Goal: Task Accomplishment & Management: Manage account settings

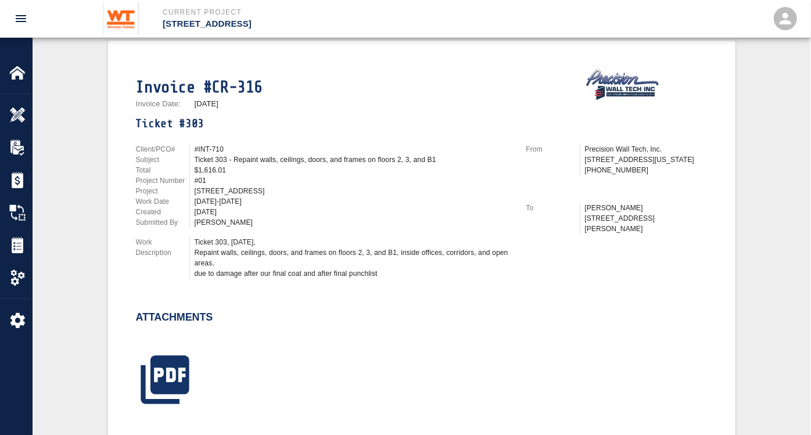
scroll to position [258, 0]
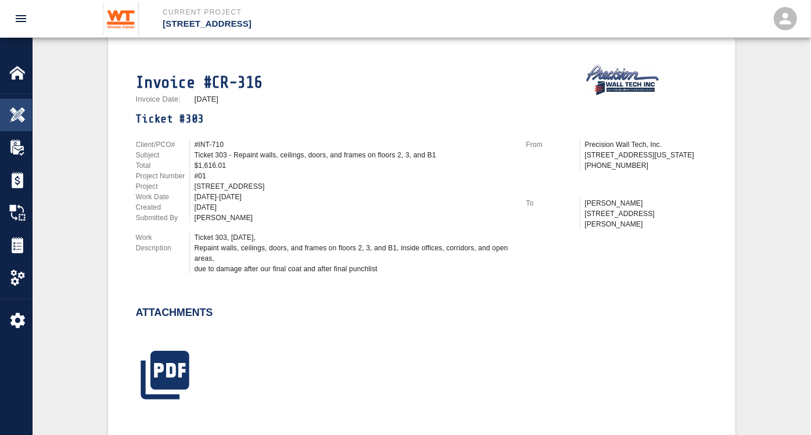
click at [28, 112] on div at bounding box center [25, 115] width 33 height 16
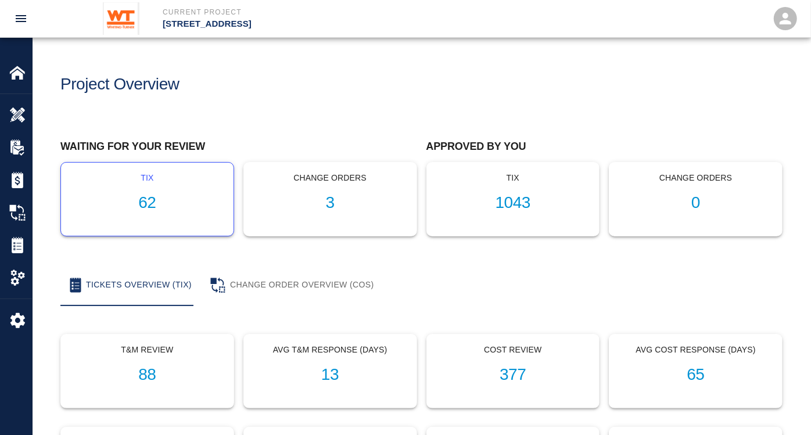
click at [148, 207] on h1 "62" at bounding box center [147, 203] width 154 height 19
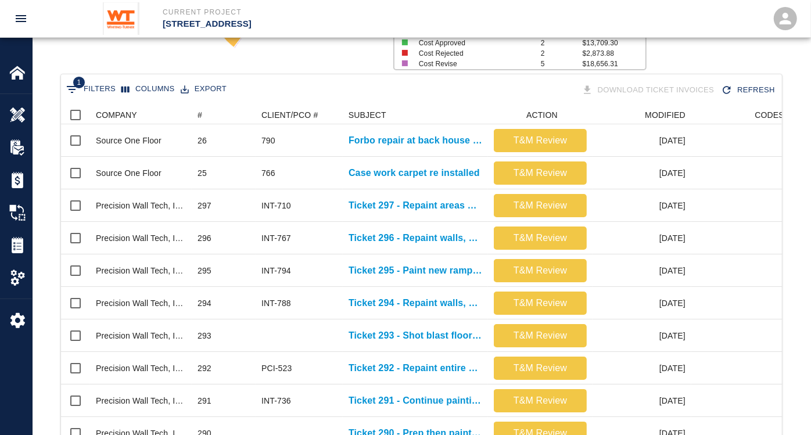
scroll to position [194, 0]
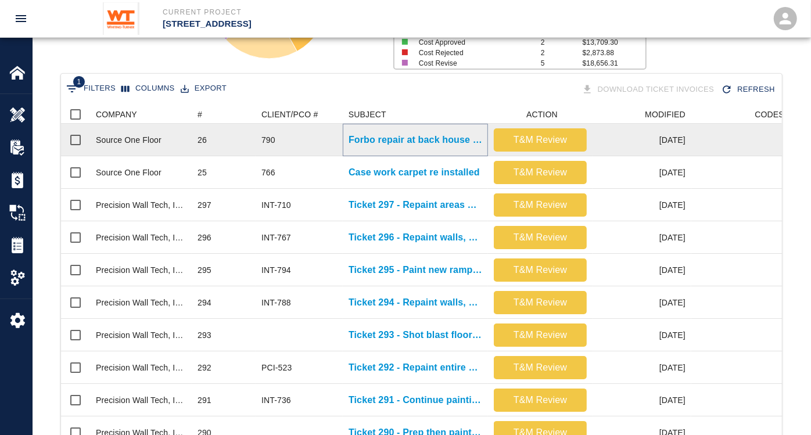
click at [421, 134] on p "Forbo repair at back house corridor" at bounding box center [416, 140] width 134 height 14
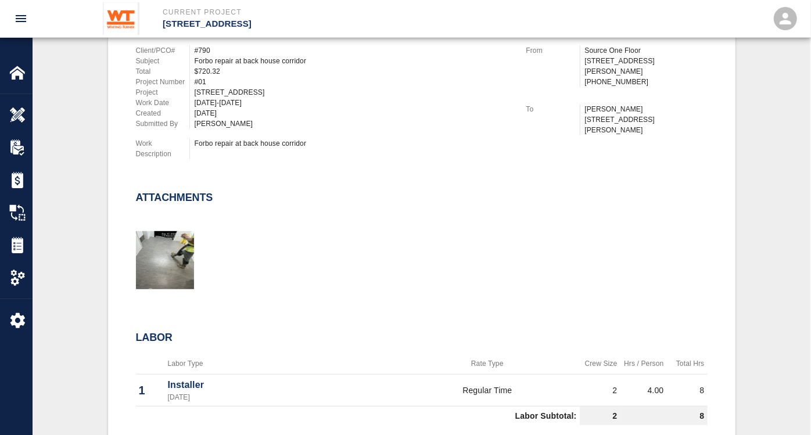
scroll to position [323, 0]
click at [151, 242] on img "button" at bounding box center [165, 261] width 58 height 58
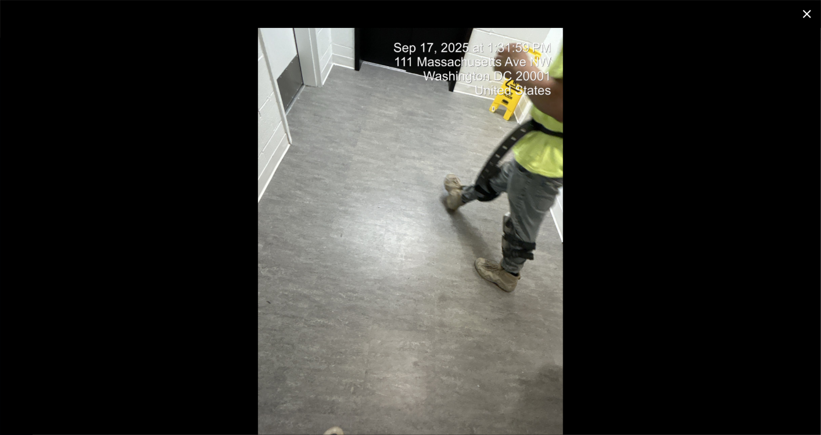
click at [808, 17] on icon "close" at bounding box center [807, 14] width 14 height 14
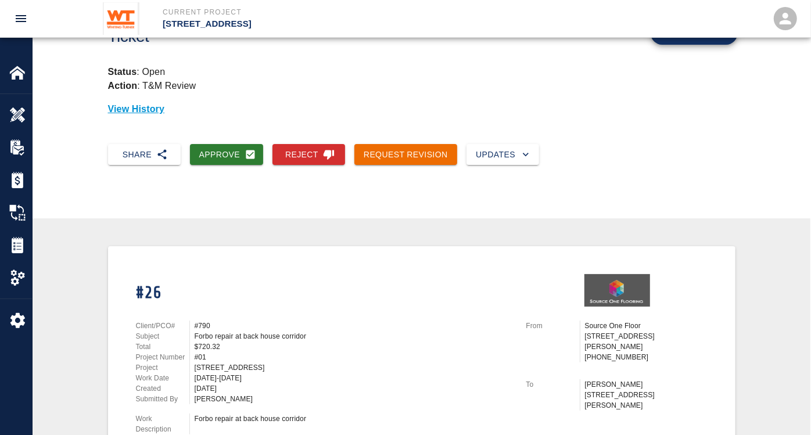
scroll to position [65, 0]
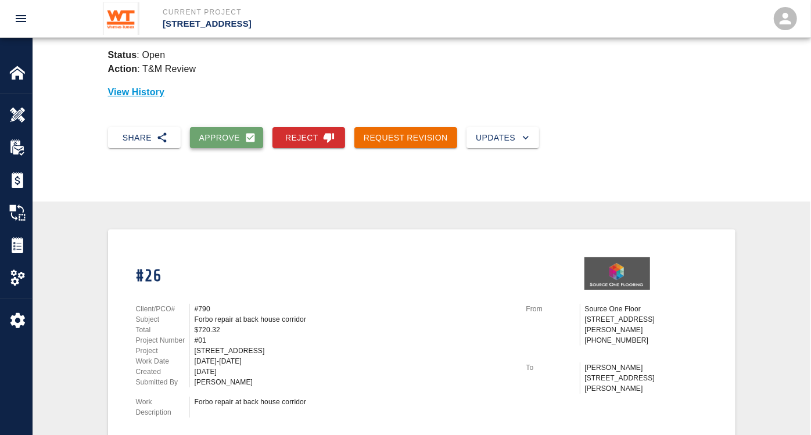
click at [220, 136] on button "Approve" at bounding box center [227, 138] width 74 height 22
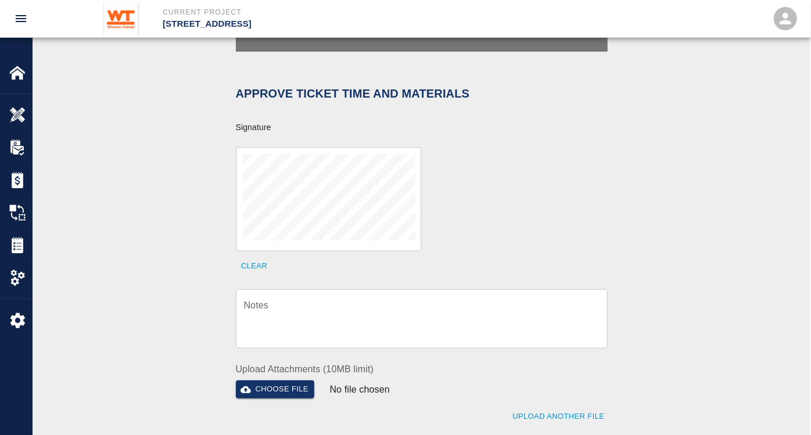
scroll to position [387, 0]
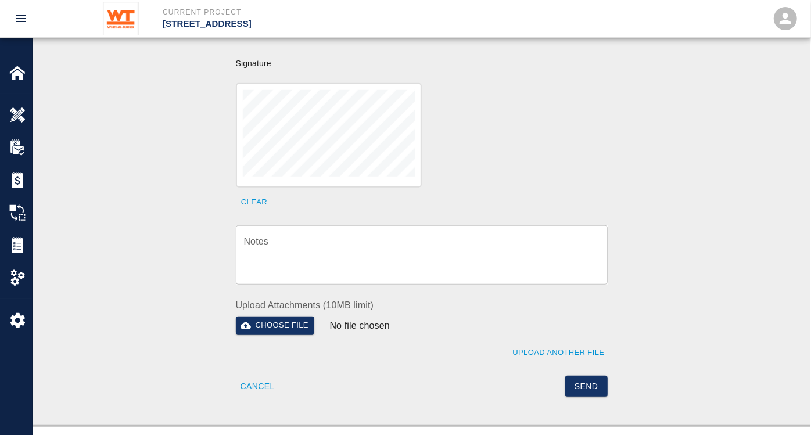
click at [422, 235] on textarea "Notes" at bounding box center [422, 255] width 356 height 40
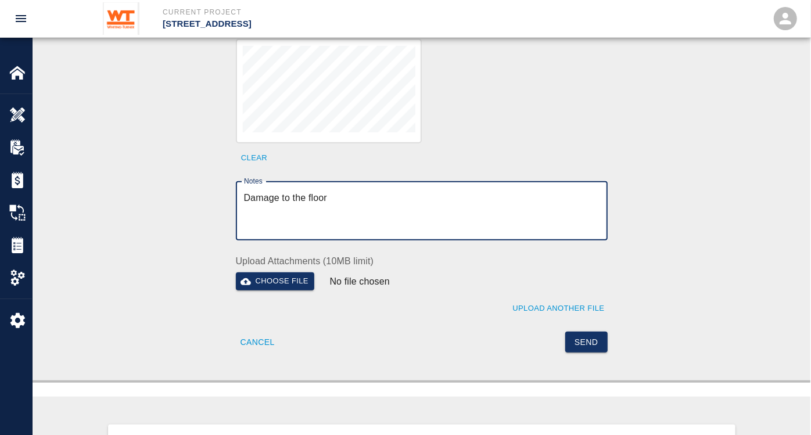
scroll to position [452, 0]
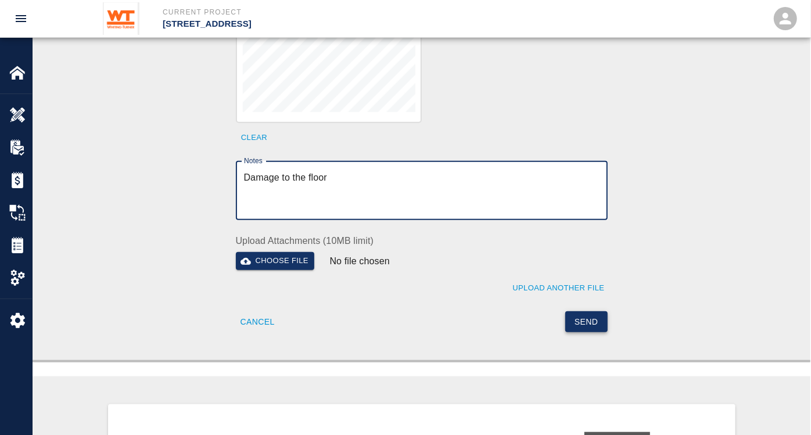
type textarea "Damage to the floor"
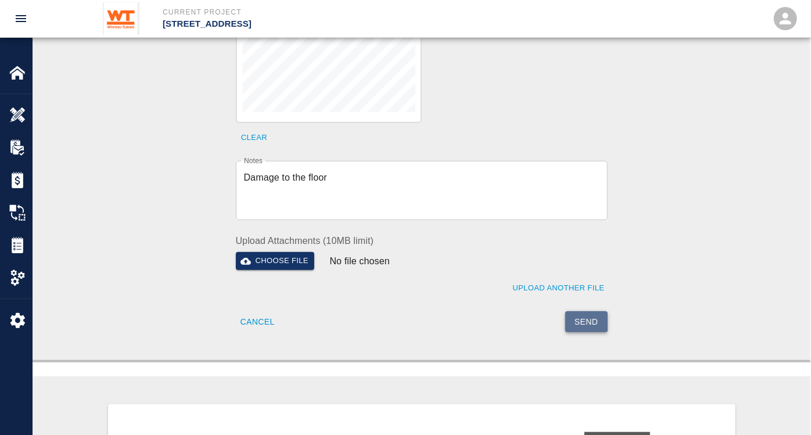
click at [586, 312] on button "Send" at bounding box center [586, 323] width 42 height 22
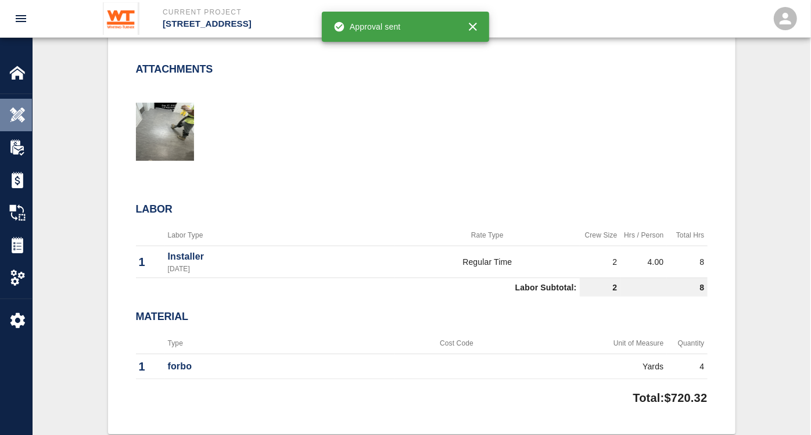
click at [8, 108] on div "Overview" at bounding box center [16, 115] width 32 height 33
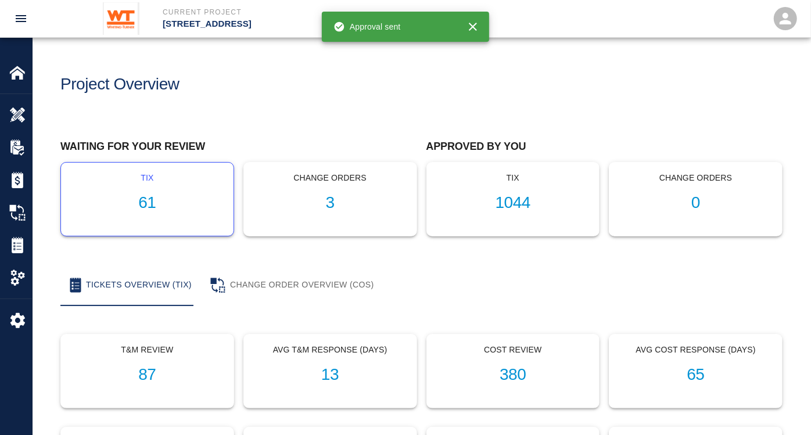
click at [152, 201] on h1 "61" at bounding box center [147, 203] width 154 height 19
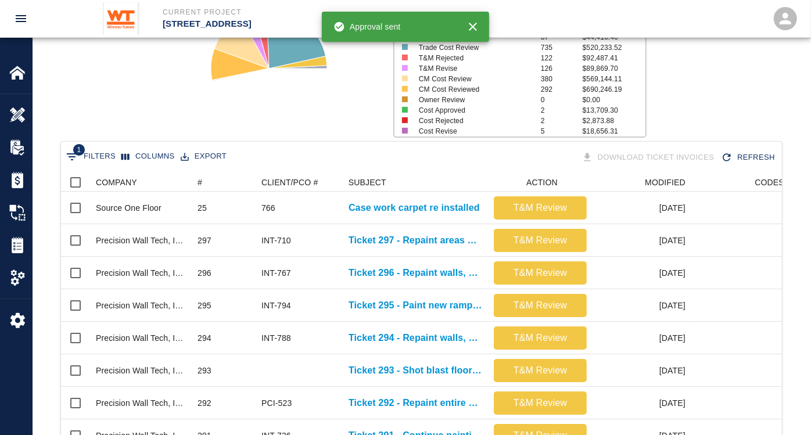
scroll to position [129, 0]
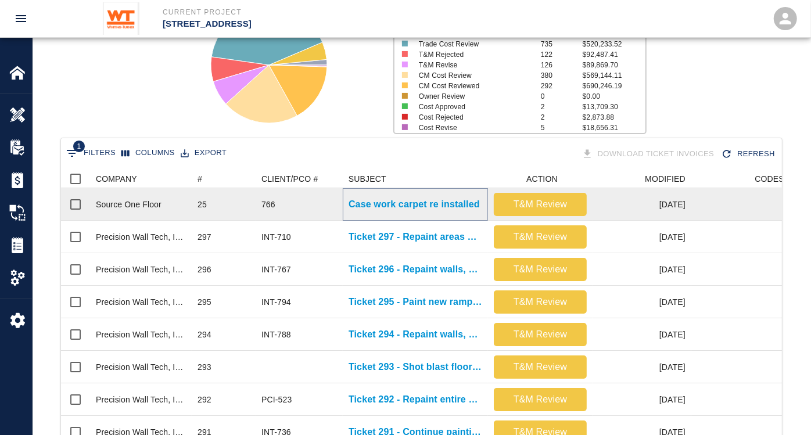
click at [374, 202] on p "Case work carpet re installed" at bounding box center [414, 205] width 131 height 14
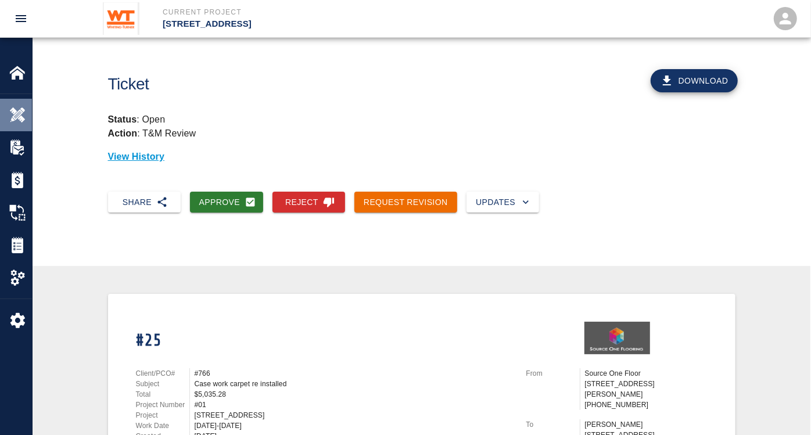
click at [10, 114] on img at bounding box center [17, 115] width 16 height 16
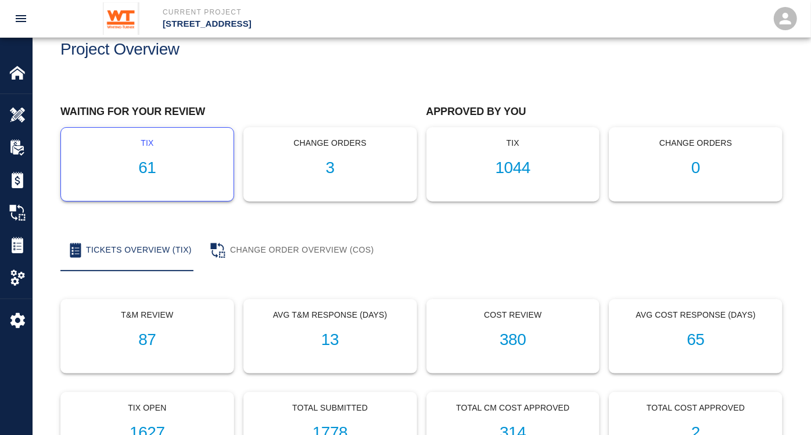
scroll to position [65, 0]
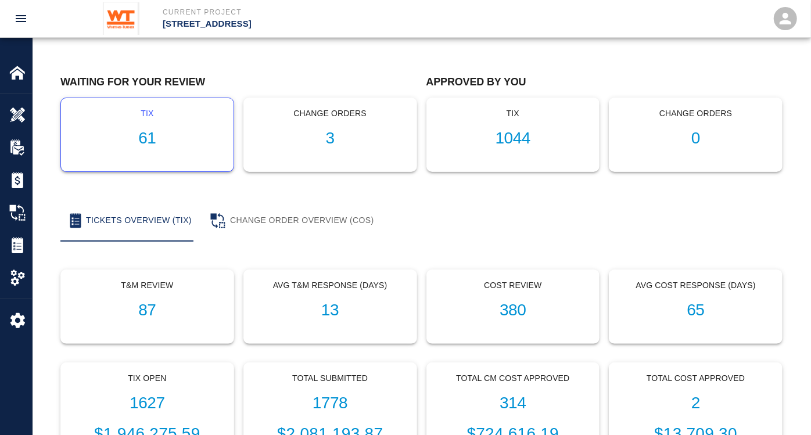
click at [134, 126] on div "tix 61" at bounding box center [147, 134] width 173 height 73
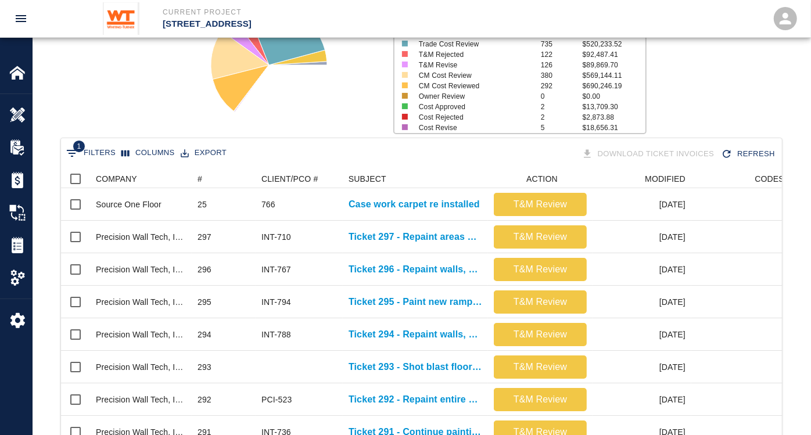
scroll to position [194, 0]
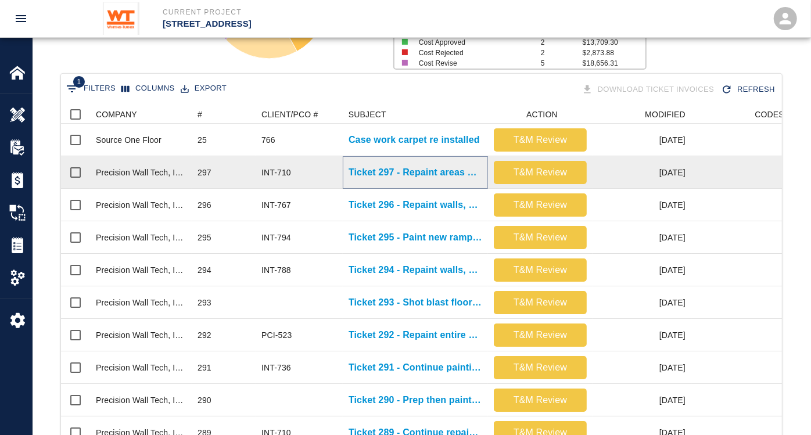
click at [461, 172] on p "Ticket 297 - Repaint areas on floors 4,5,6,7" at bounding box center [416, 173] width 134 height 14
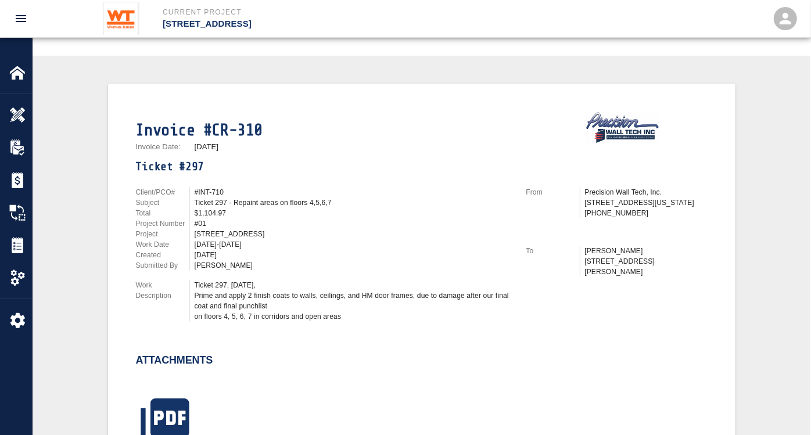
scroll to position [258, 0]
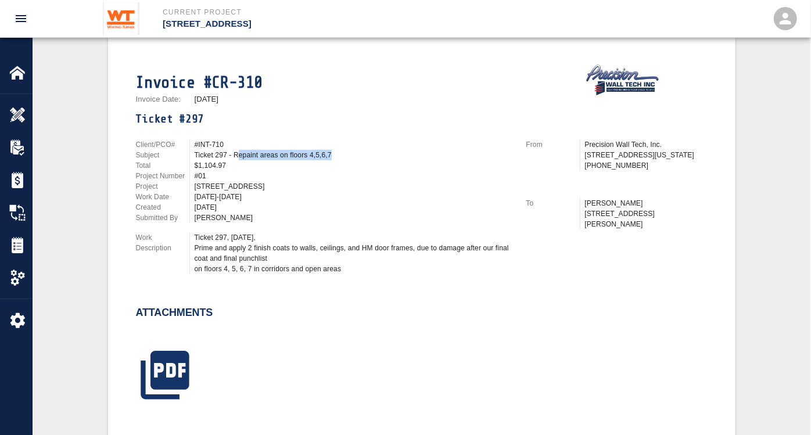
drag, startPoint x: 235, startPoint y: 151, endPoint x: 332, endPoint y: 151, distance: 96.5
click at [332, 151] on div "Ticket 297 - Repaint areas on floors 4,5,6,7" at bounding box center [354, 155] width 318 height 10
click at [21, 114] on img at bounding box center [17, 115] width 16 height 16
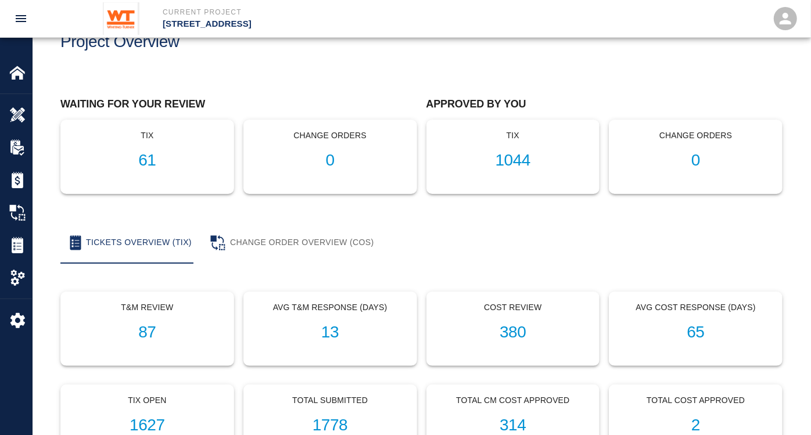
scroll to position [65, 0]
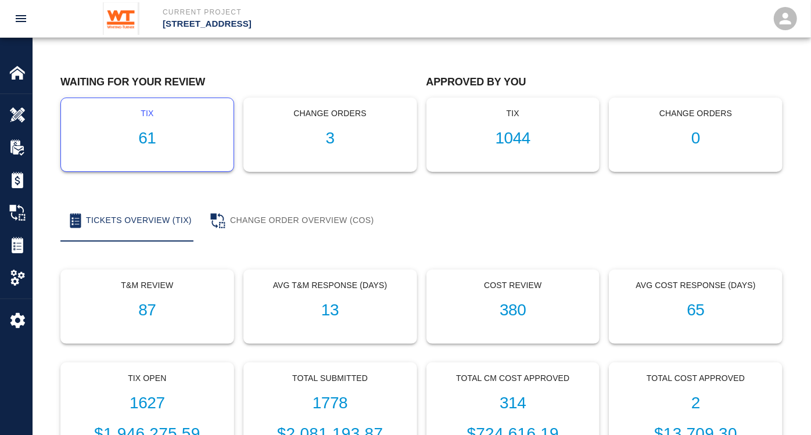
click at [148, 139] on h1 "61" at bounding box center [147, 138] width 154 height 19
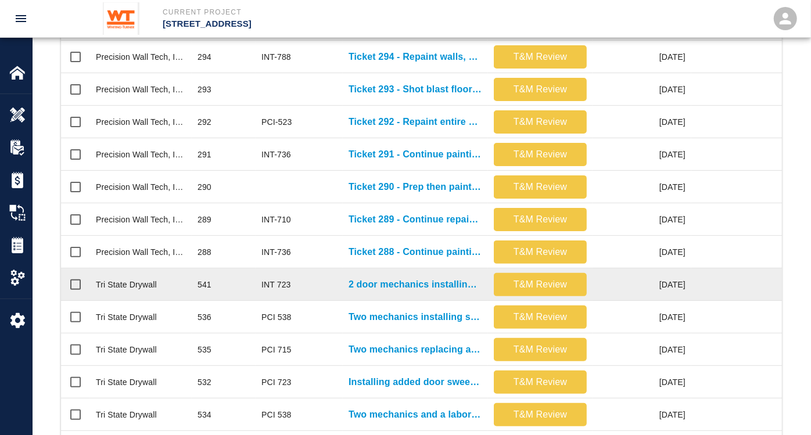
scroll to position [387, 0]
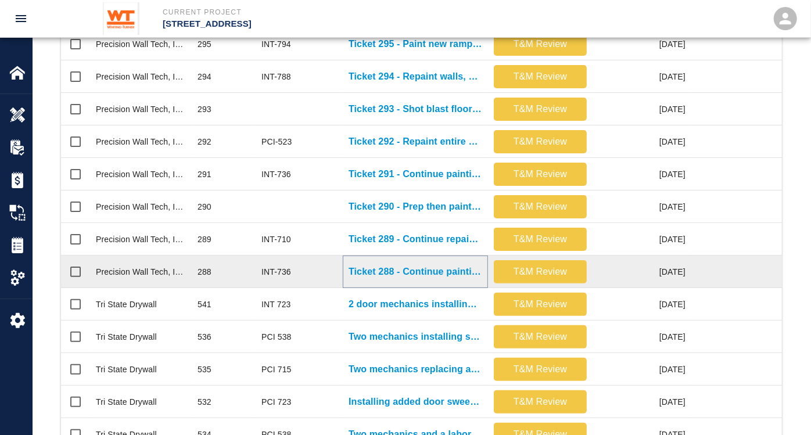
click at [409, 267] on p "Ticket 288 - Continue painting exposed intumescent column in south lobby 102" at bounding box center [416, 272] width 134 height 14
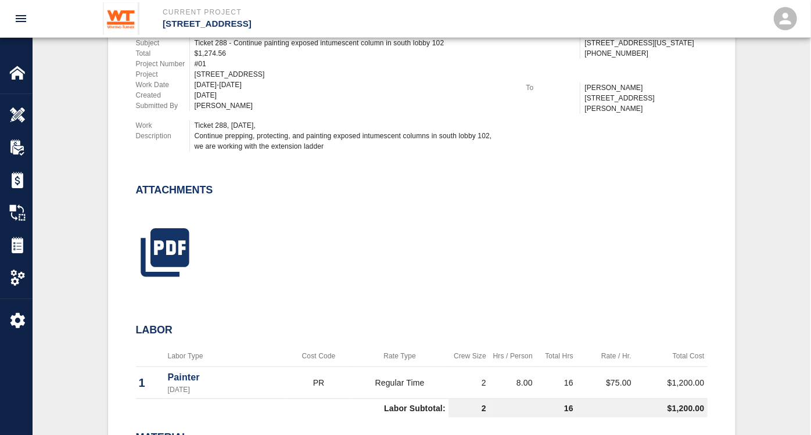
scroll to position [387, 0]
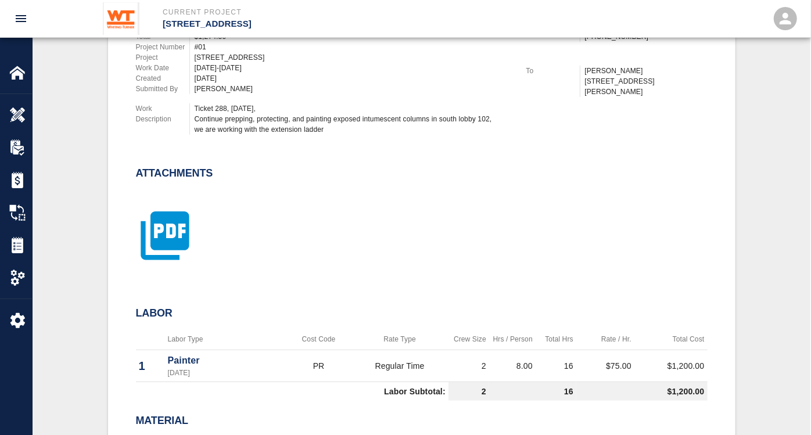
click at [173, 237] on icon "button" at bounding box center [165, 236] width 48 height 48
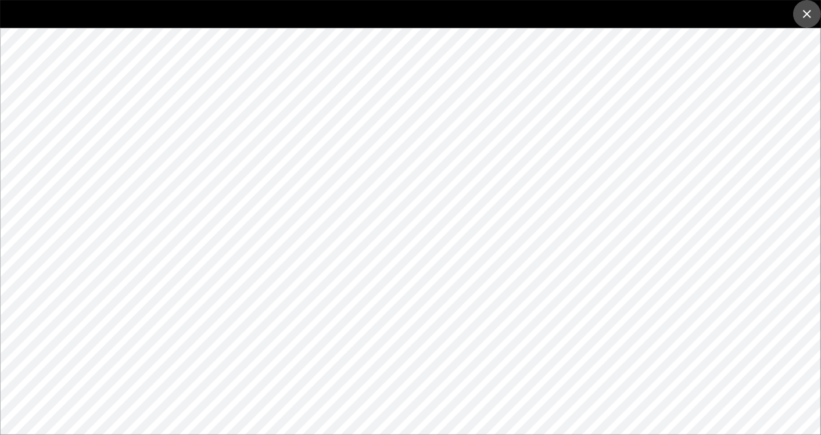
click at [811, 17] on icon "close" at bounding box center [807, 14] width 8 height 8
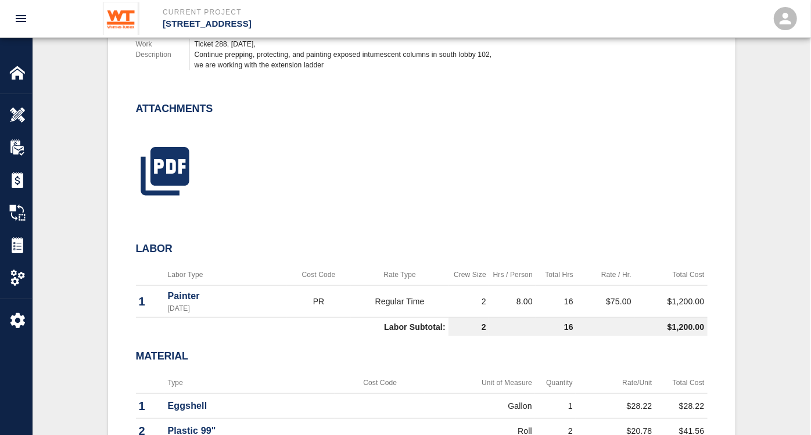
scroll to position [129, 0]
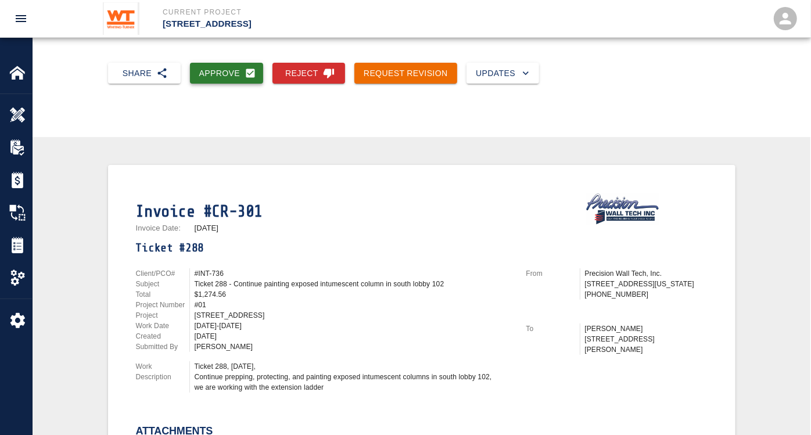
click at [223, 73] on button "Approve" at bounding box center [227, 74] width 74 height 22
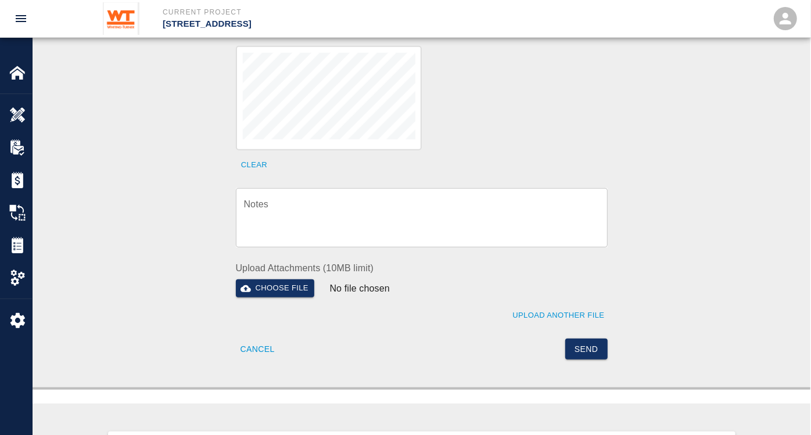
scroll to position [452, 0]
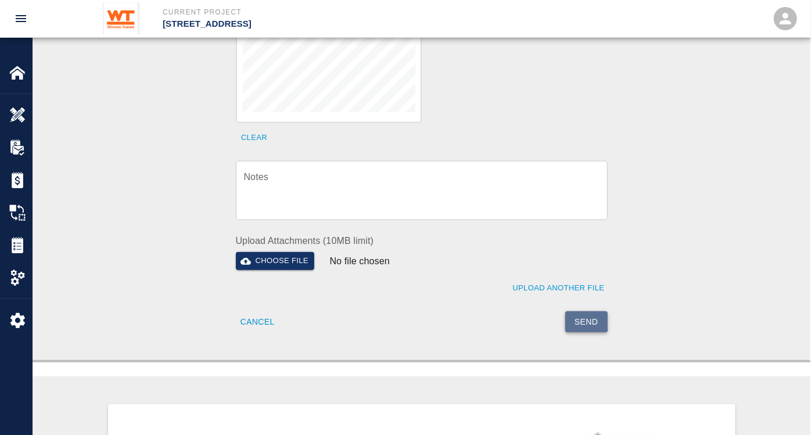
click at [587, 312] on button "Send" at bounding box center [586, 323] width 42 height 22
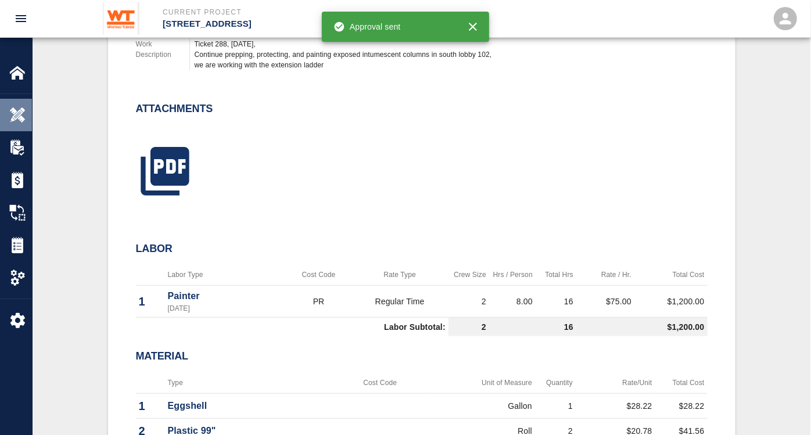
click at [18, 113] on img at bounding box center [17, 115] width 16 height 16
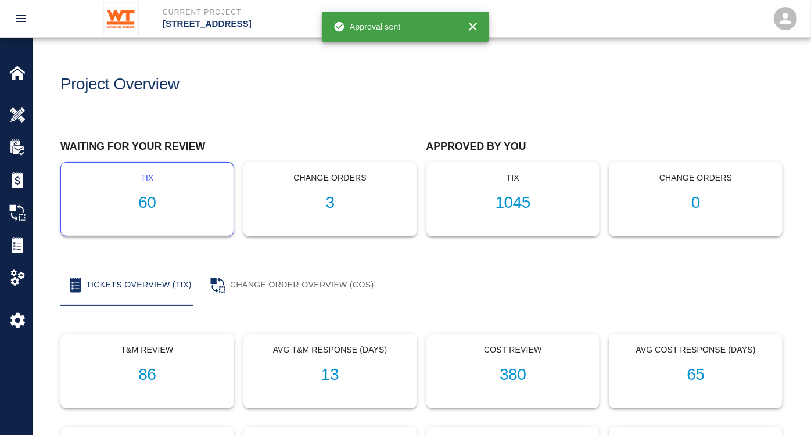
click at [148, 200] on h1 "60" at bounding box center [147, 203] width 154 height 19
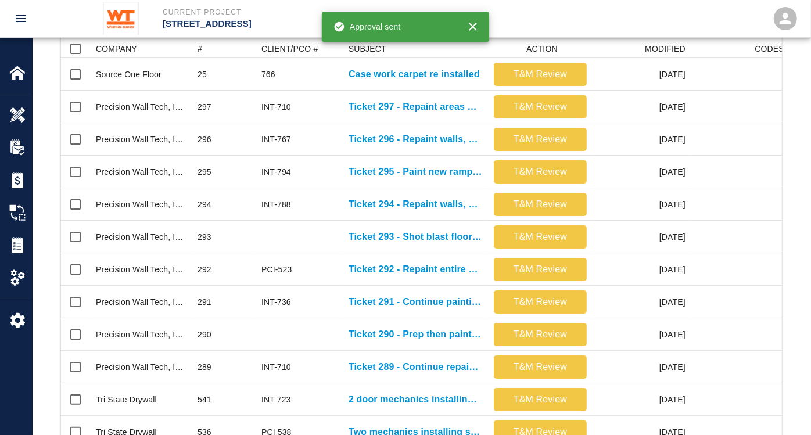
scroll to position [387, 0]
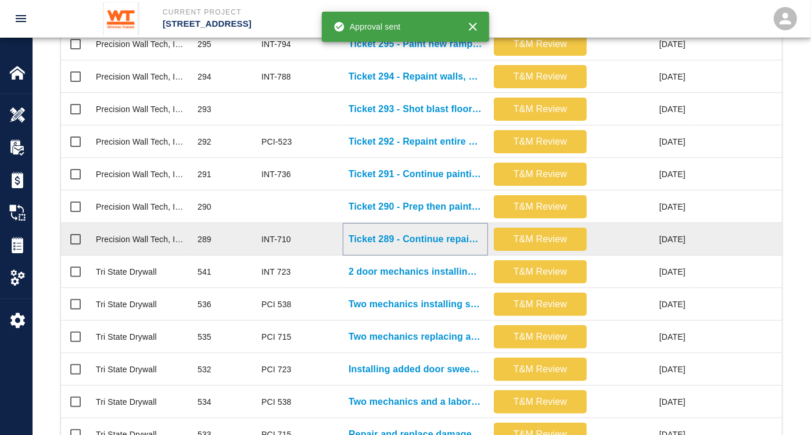
click at [427, 235] on p "Ticket 289 - Continue repainting areas on floors 5 and 6" at bounding box center [416, 239] width 134 height 14
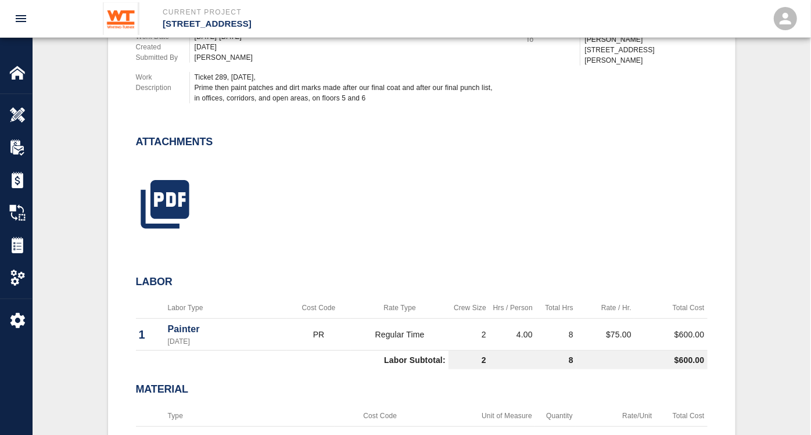
scroll to position [452, 0]
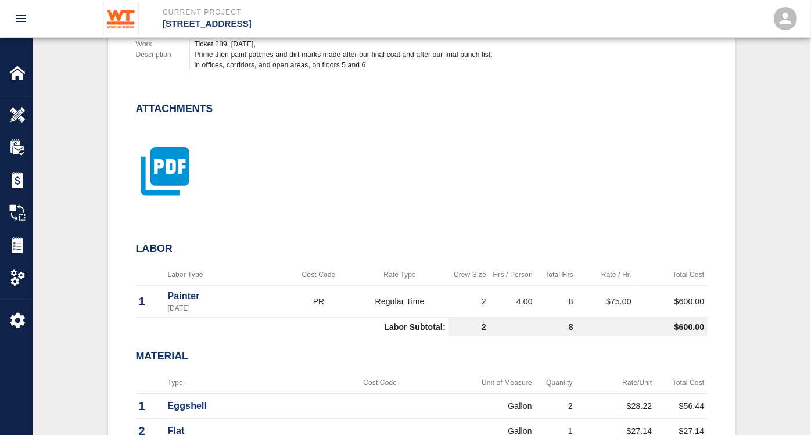
click at [169, 166] on icon "button" at bounding box center [165, 171] width 58 height 58
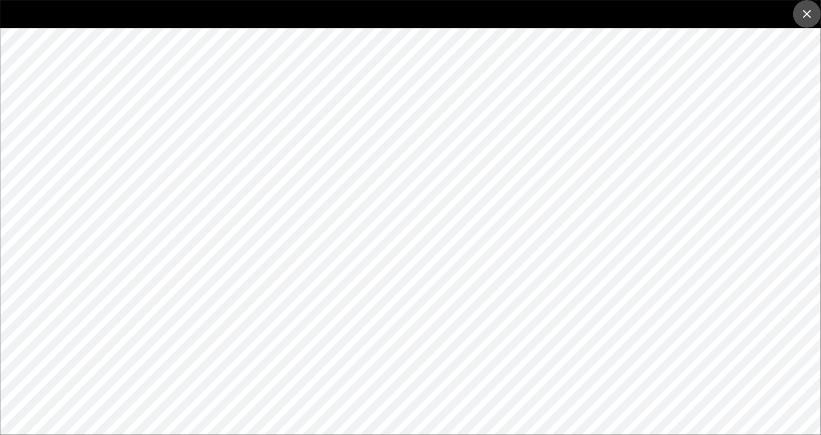
click at [808, 11] on icon "close" at bounding box center [807, 14] width 14 height 14
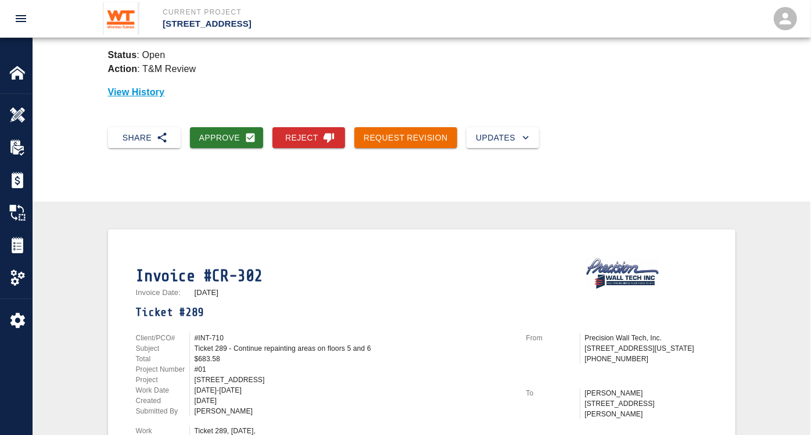
scroll to position [0, 0]
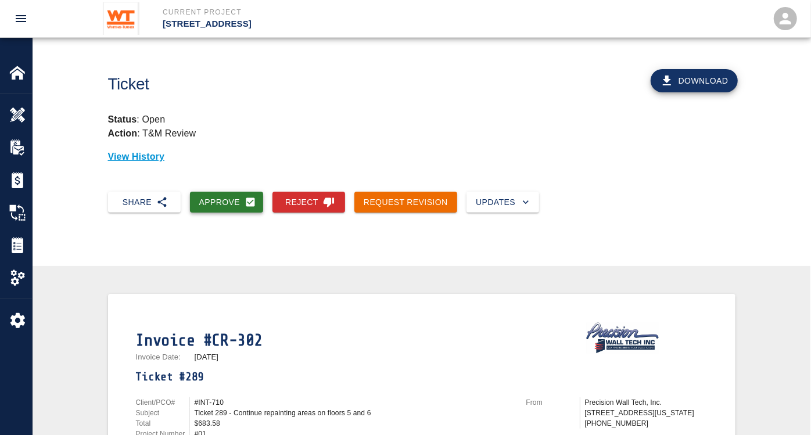
click at [204, 196] on button "Approve" at bounding box center [227, 203] width 74 height 22
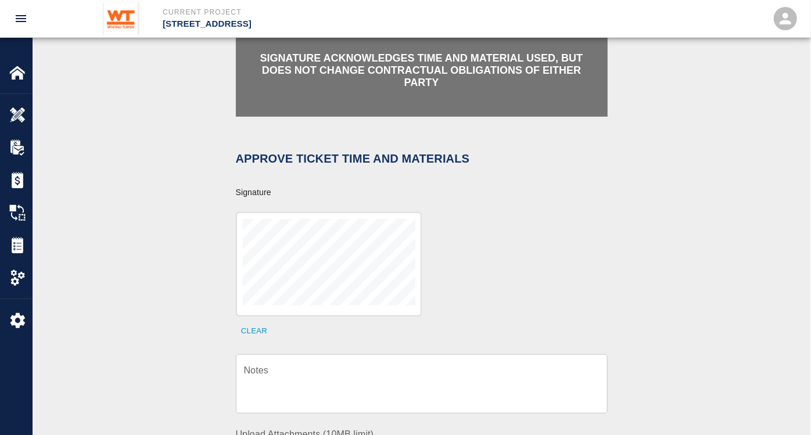
scroll to position [452, 0]
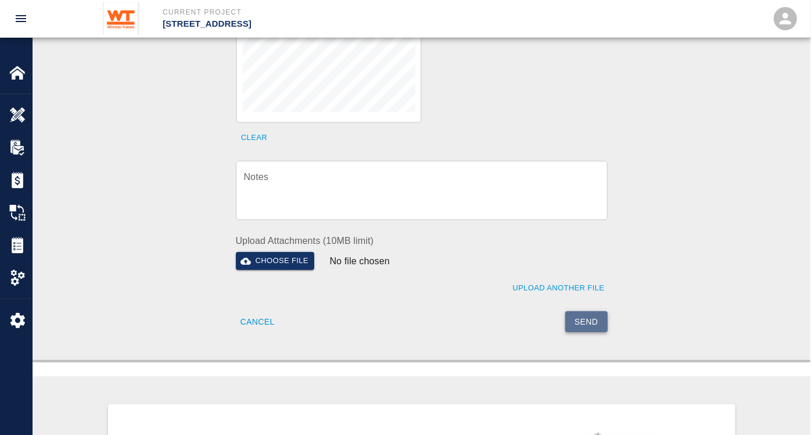
click at [590, 312] on button "Send" at bounding box center [586, 323] width 42 height 22
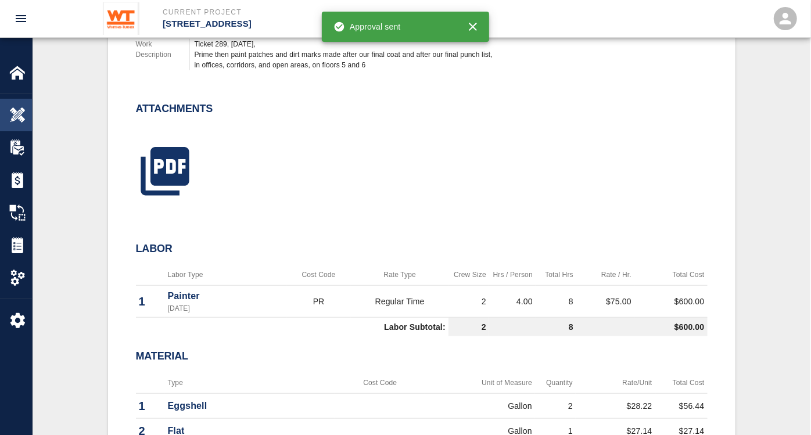
click at [19, 117] on img at bounding box center [17, 115] width 16 height 16
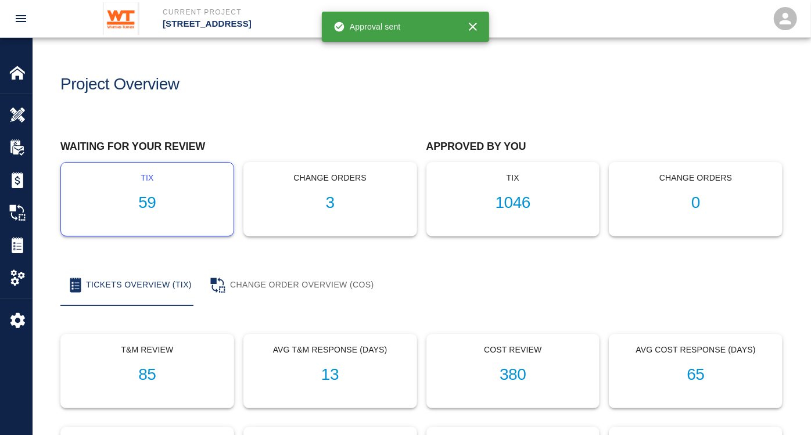
click at [156, 197] on h1 "59" at bounding box center [147, 203] width 154 height 19
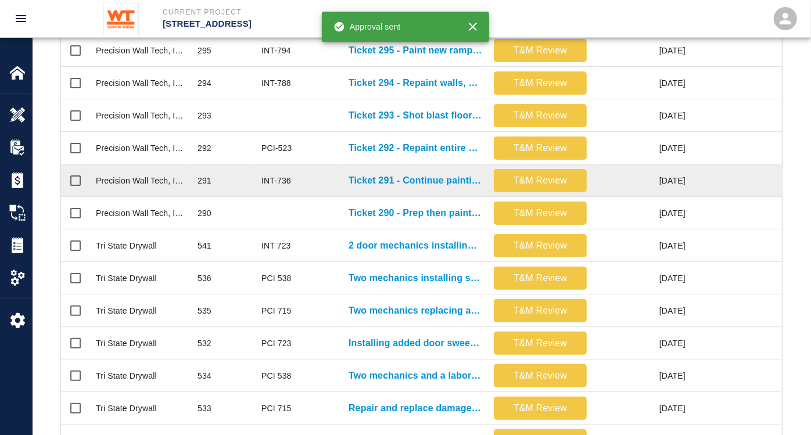
scroll to position [387, 0]
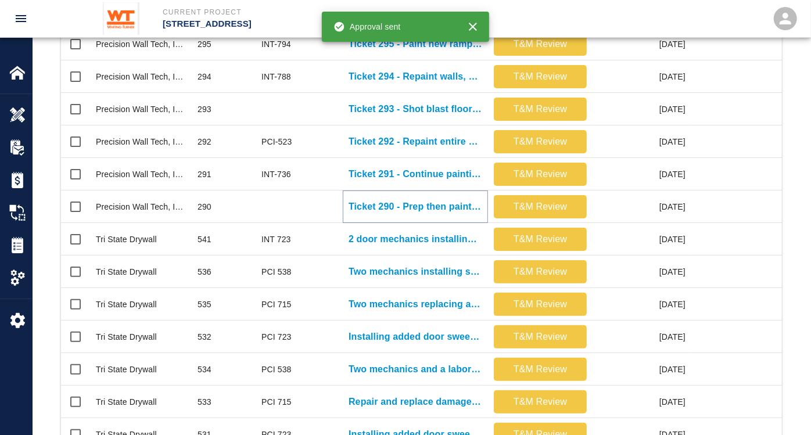
click at [410, 202] on p "Ticket 290 - Prep then paint walls and ceilings in storage room G113" at bounding box center [416, 207] width 134 height 14
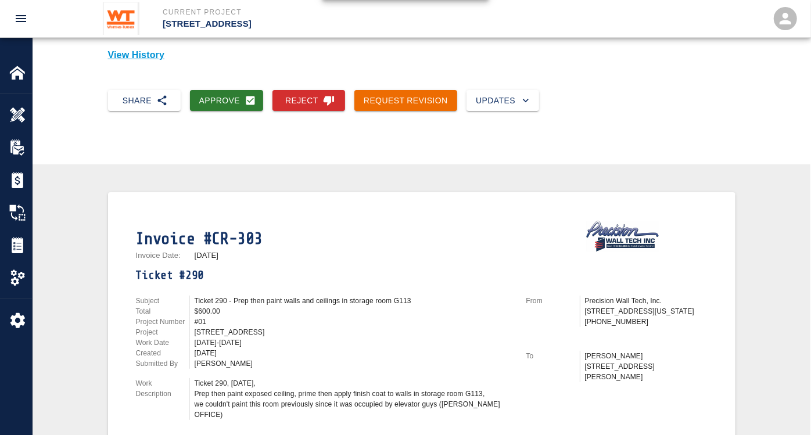
scroll to position [129, 0]
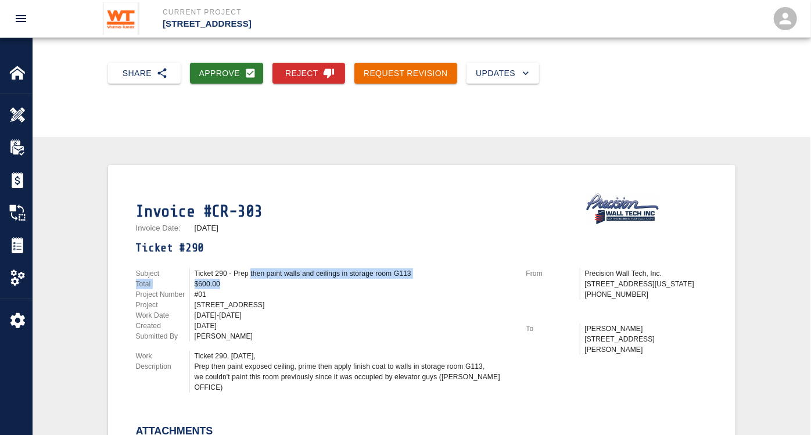
drag, startPoint x: 250, startPoint y: 273, endPoint x: 389, endPoint y: 277, distance: 139.0
click at [389, 277] on div "Subject Ticket 290 - Prep then paint walls and ceilings in storage room G113 To…" at bounding box center [324, 304] width 377 height 73
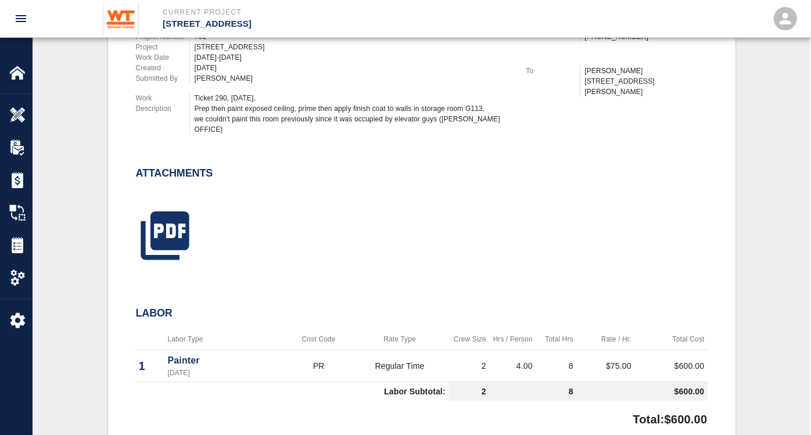
scroll to position [452, 0]
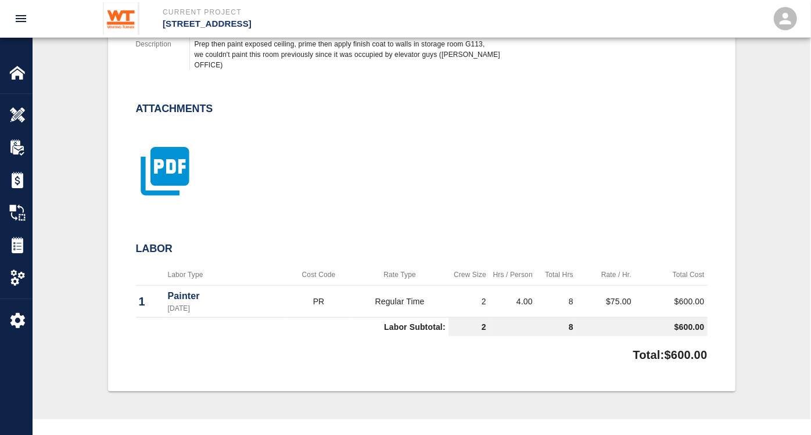
click at [181, 166] on icon "button" at bounding box center [165, 171] width 48 height 48
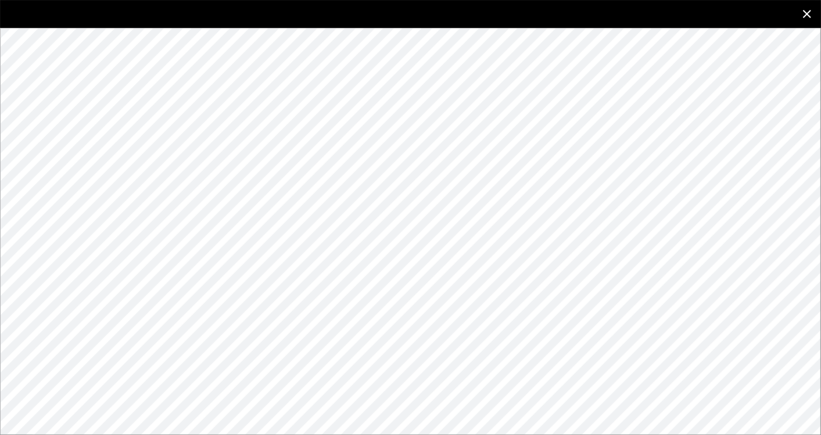
click at [812, 11] on icon "close" at bounding box center [807, 14] width 14 height 14
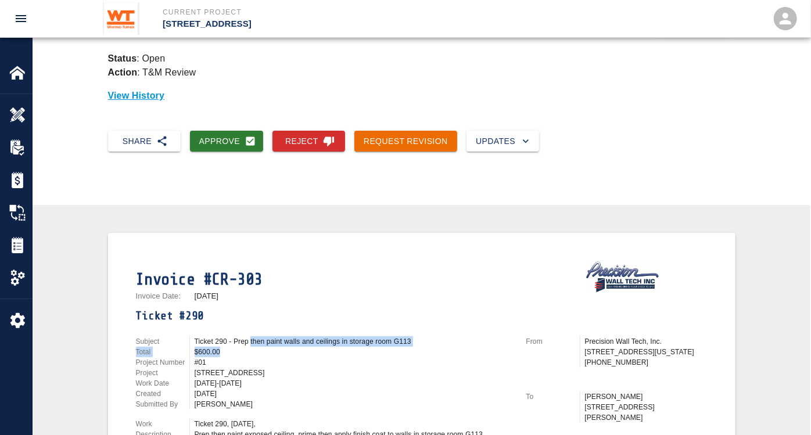
scroll to position [0, 0]
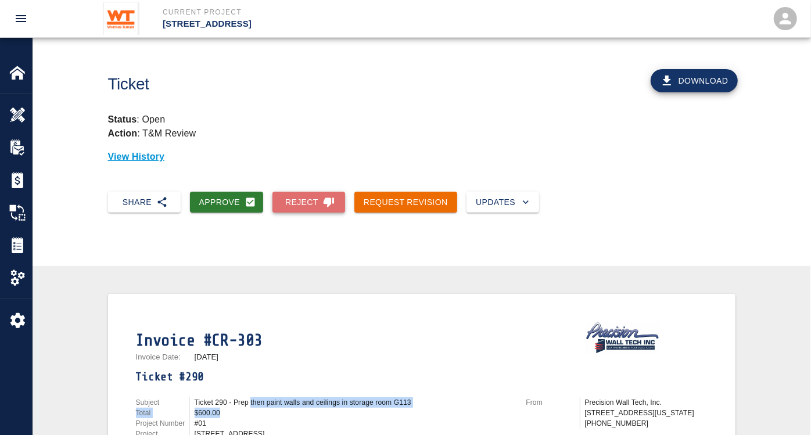
click at [314, 201] on button "Reject" at bounding box center [309, 203] width 73 height 22
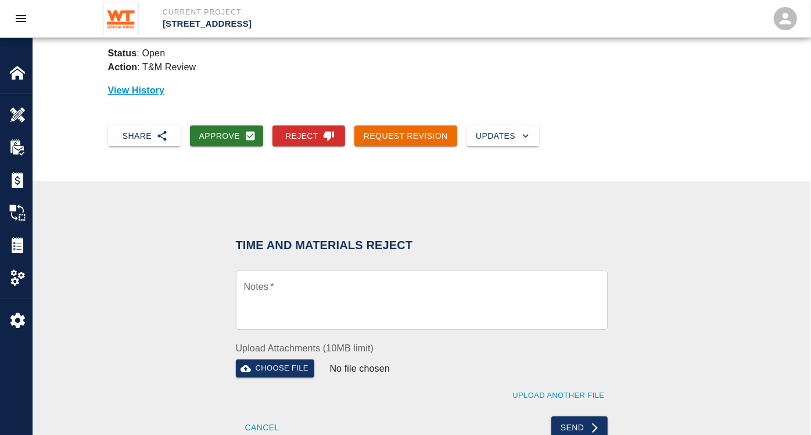
scroll to position [129, 0]
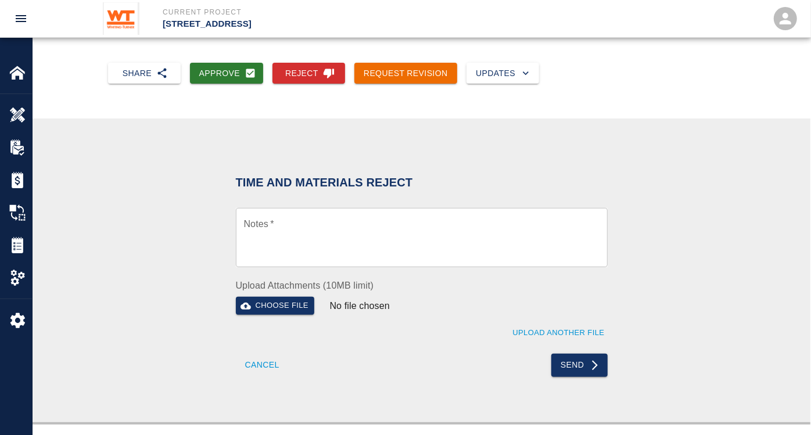
click at [314, 241] on textarea "Notes   *" at bounding box center [422, 238] width 356 height 40
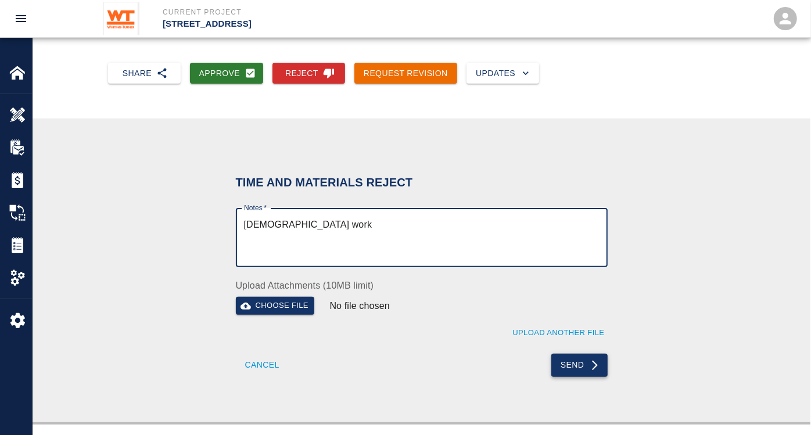
type textarea "[DEMOGRAPHIC_DATA] work"
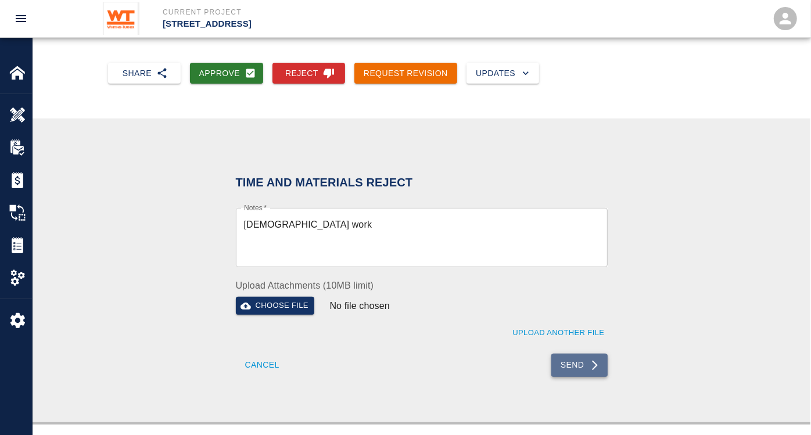
click at [589, 368] on icon "submit" at bounding box center [595, 366] width 12 height 12
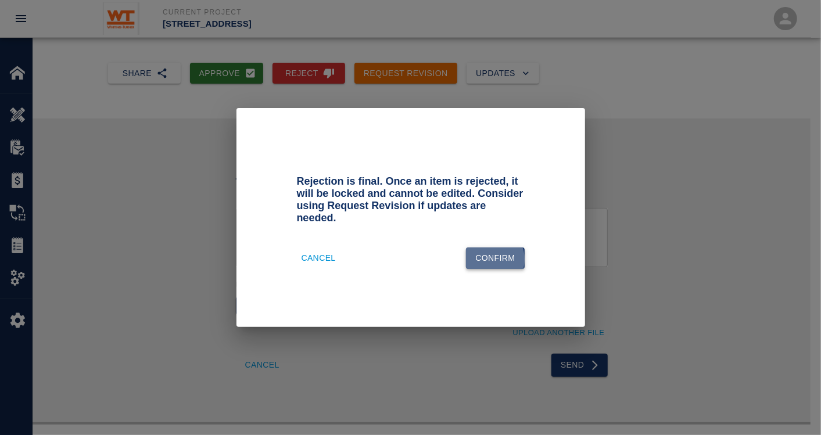
click at [488, 253] on button "Confirm" at bounding box center [495, 259] width 58 height 22
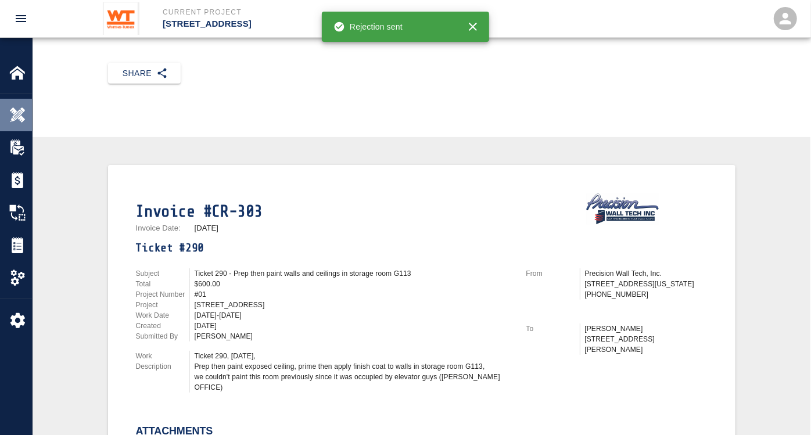
click at [20, 117] on img at bounding box center [17, 115] width 16 height 16
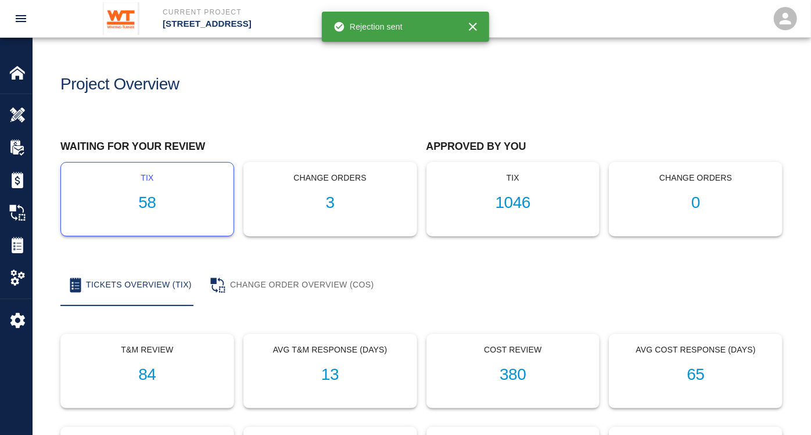
click at [151, 202] on h1 "58" at bounding box center [147, 203] width 154 height 19
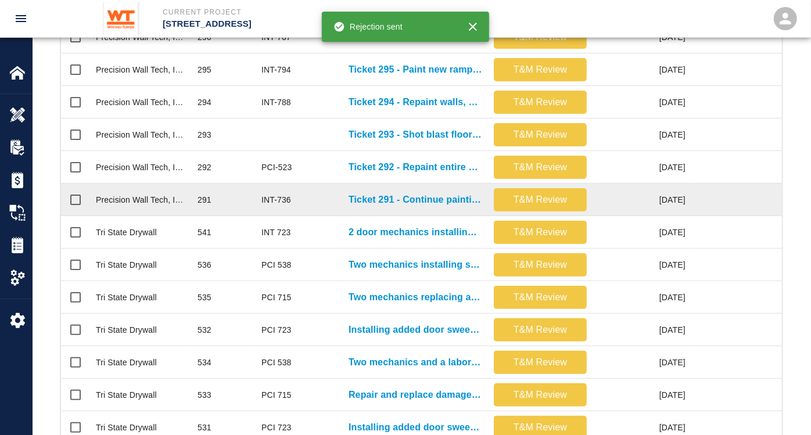
scroll to position [387, 0]
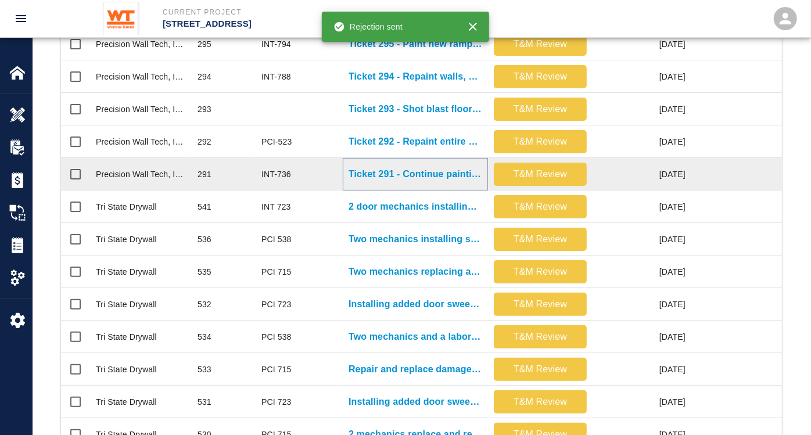
click at [431, 173] on p "Ticket 291 - Continue painting exposed intumescent columns in south lobby 102" at bounding box center [416, 174] width 134 height 14
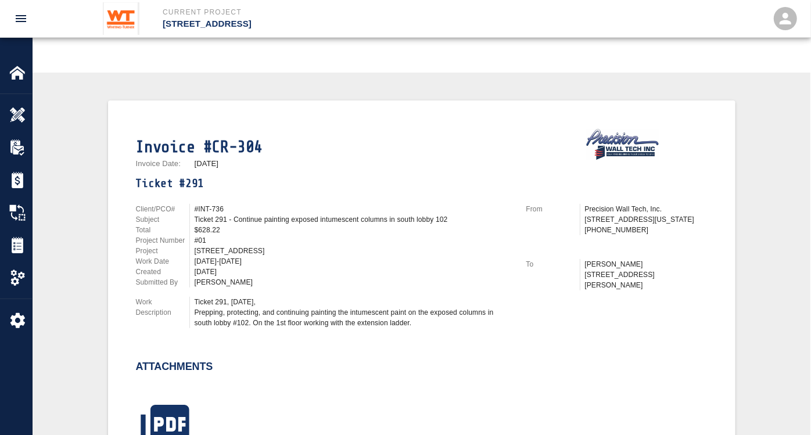
scroll to position [323, 0]
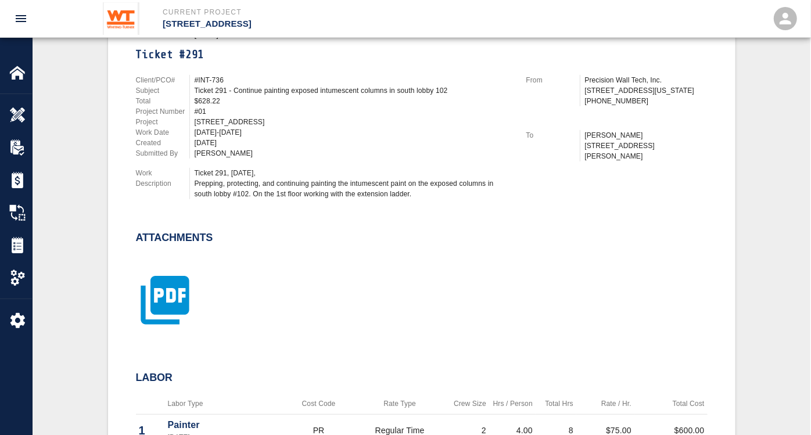
click at [165, 292] on icon "button" at bounding box center [165, 300] width 48 height 48
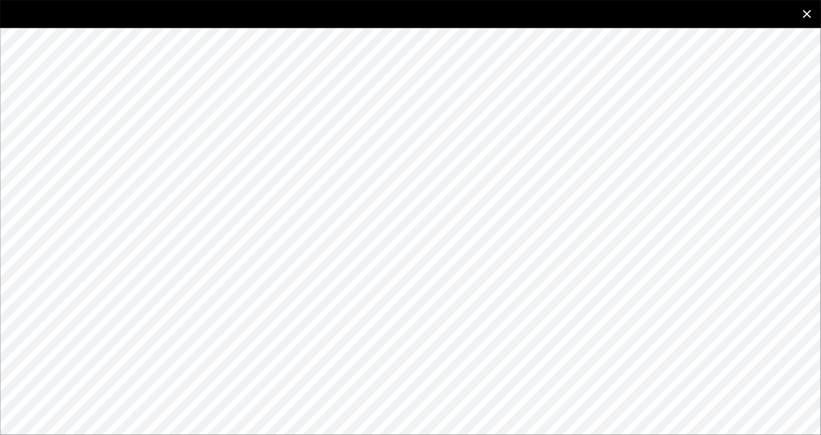
click at [812, 8] on icon "close" at bounding box center [807, 14] width 14 height 14
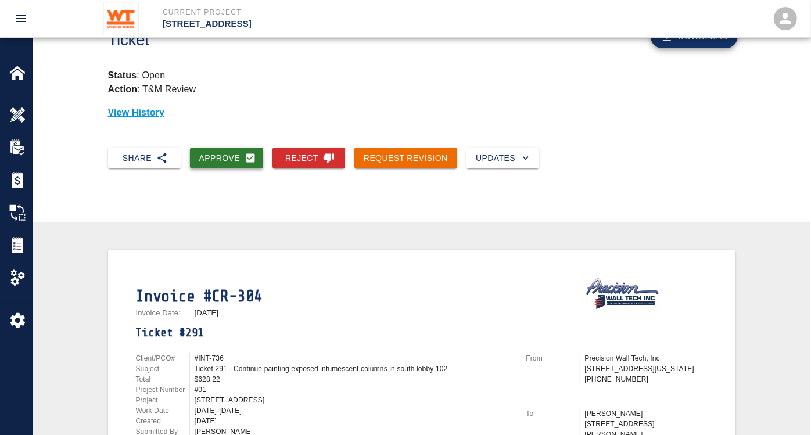
scroll to position [65, 0]
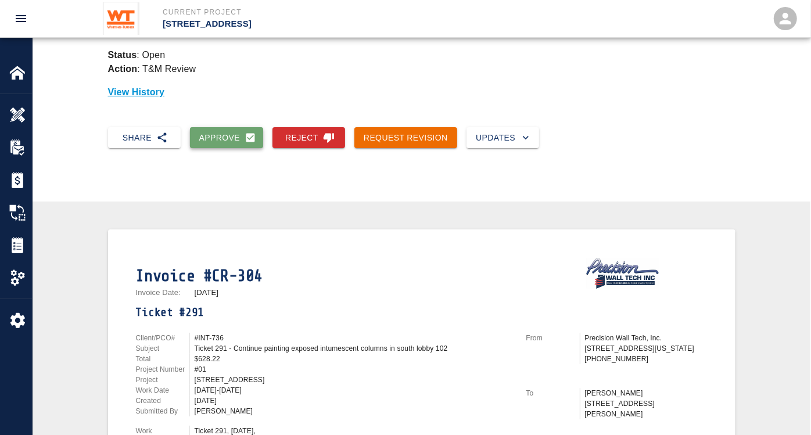
click at [227, 134] on button "Approve" at bounding box center [227, 138] width 74 height 22
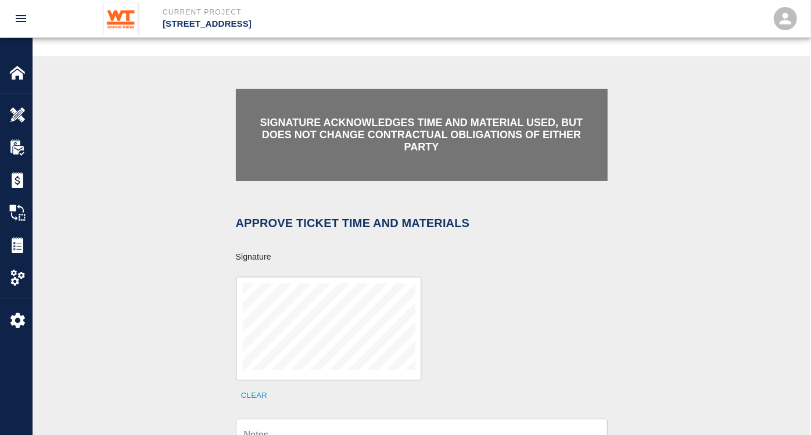
scroll to position [387, 0]
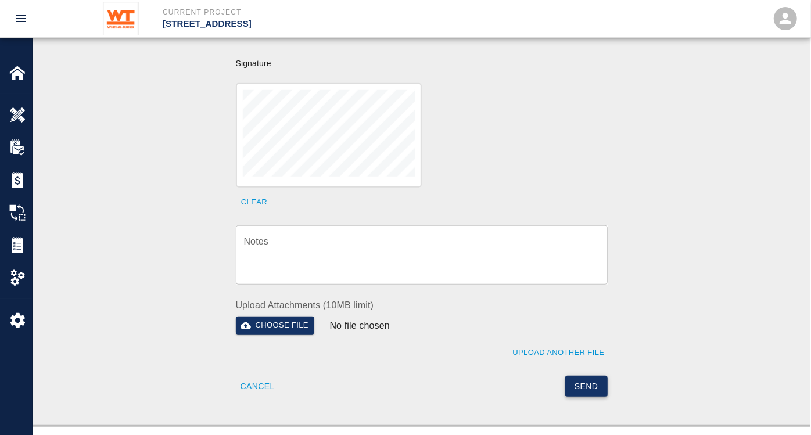
click at [582, 376] on button "Send" at bounding box center [586, 387] width 42 height 22
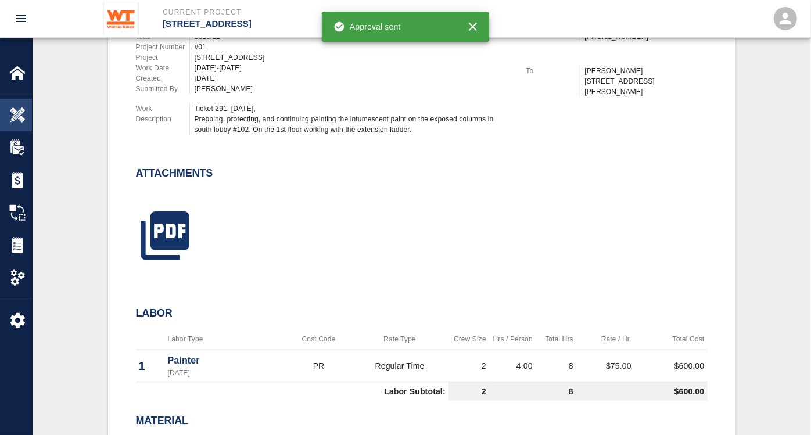
click at [20, 110] on img at bounding box center [17, 115] width 16 height 16
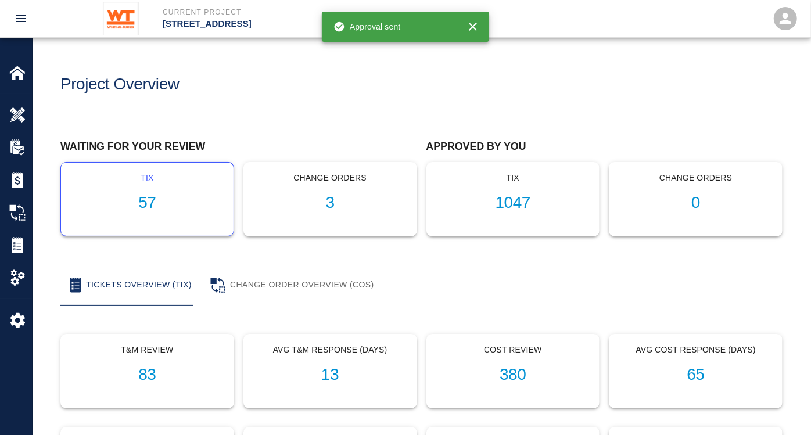
click at [138, 196] on h1 "57" at bounding box center [147, 203] width 154 height 19
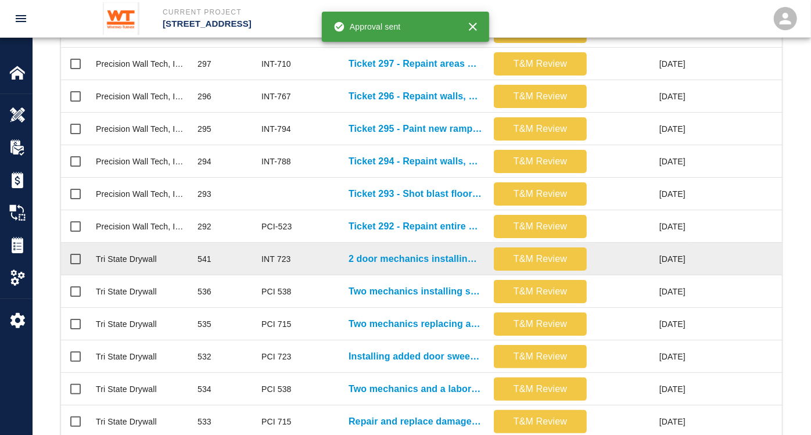
scroll to position [323, 0]
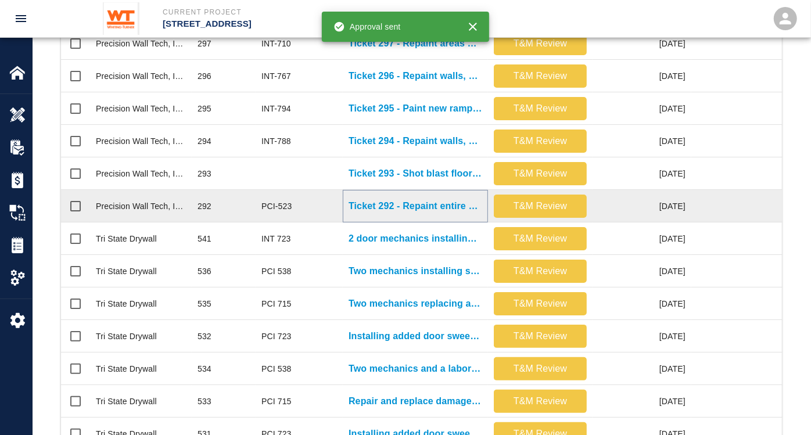
click at [418, 203] on p "Ticket 292 - Repaint entire monumental stair in main lobby" at bounding box center [416, 206] width 134 height 14
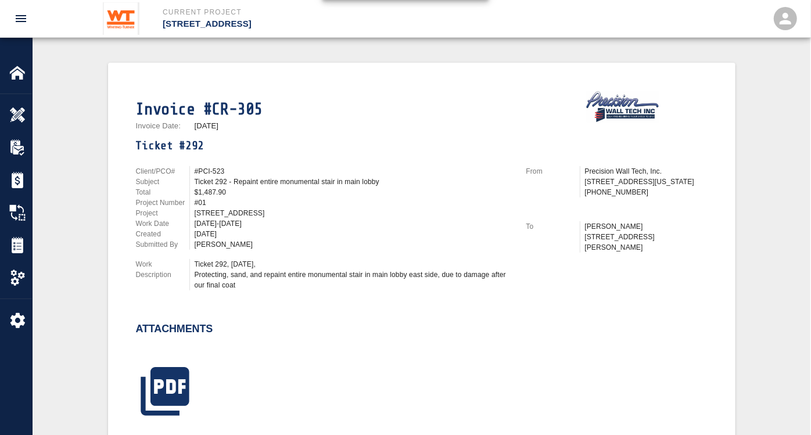
scroll to position [258, 0]
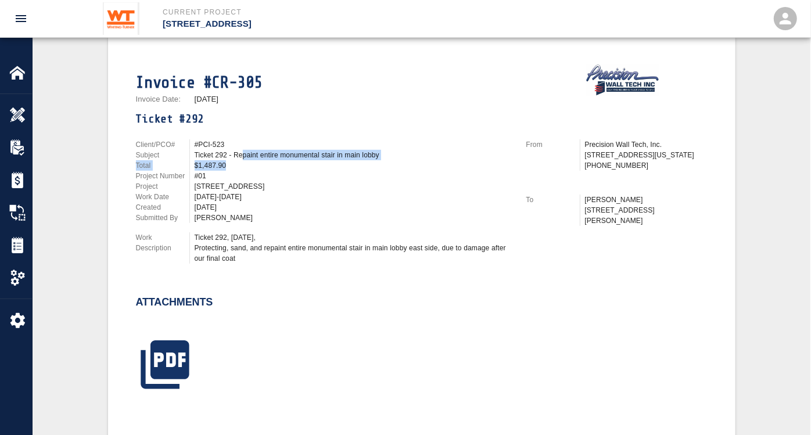
drag, startPoint x: 242, startPoint y: 153, endPoint x: 384, endPoint y: 158, distance: 141.3
click at [384, 158] on div "Client/PCO# #PCI-523 Subject Ticket 292 - Repaint entire monumental stair in ma…" at bounding box center [324, 181] width 377 height 84
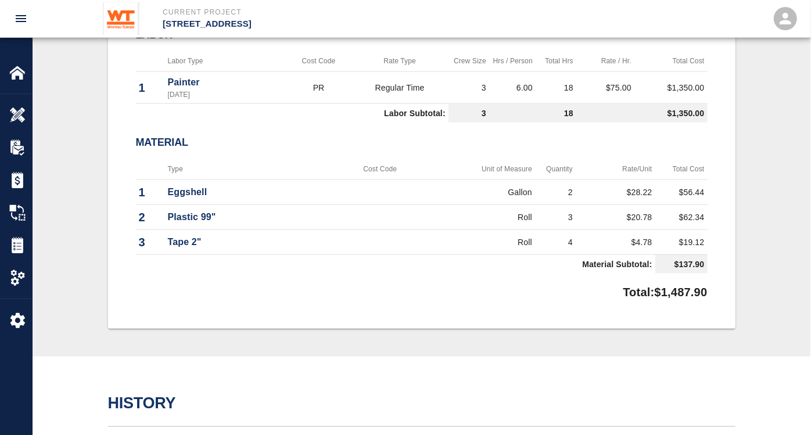
scroll to position [407, 0]
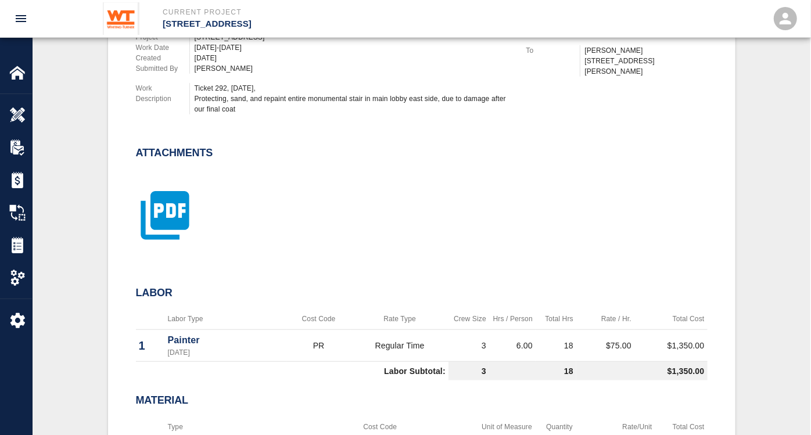
click at [173, 210] on icon "button" at bounding box center [165, 216] width 58 height 58
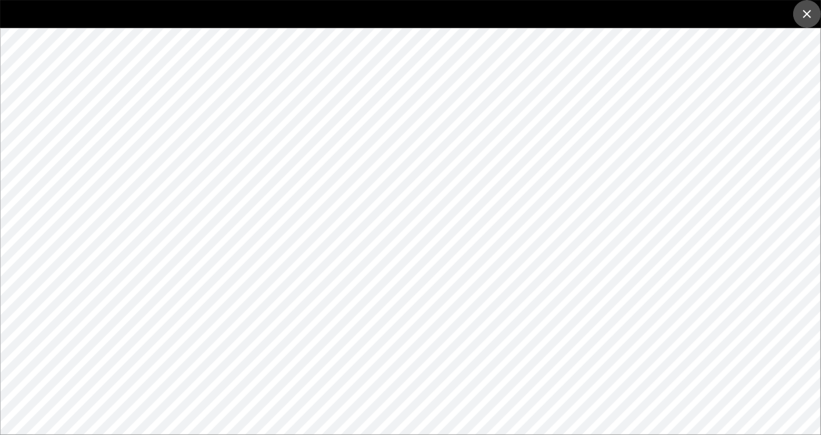
click at [810, 12] on icon "close" at bounding box center [807, 14] width 8 height 8
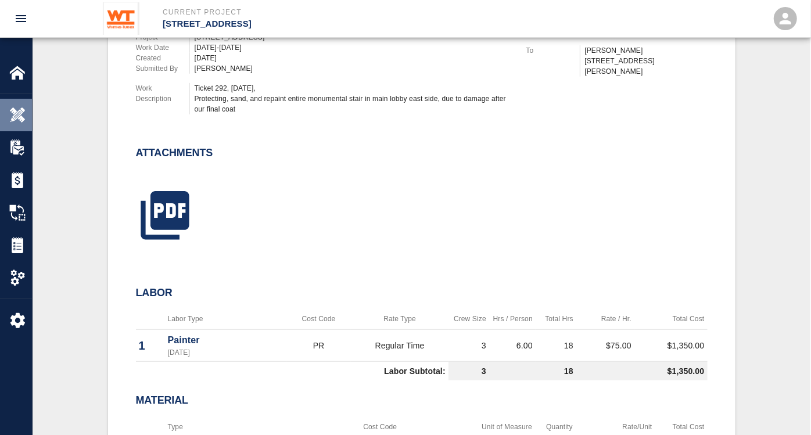
click at [22, 112] on img at bounding box center [17, 115] width 16 height 16
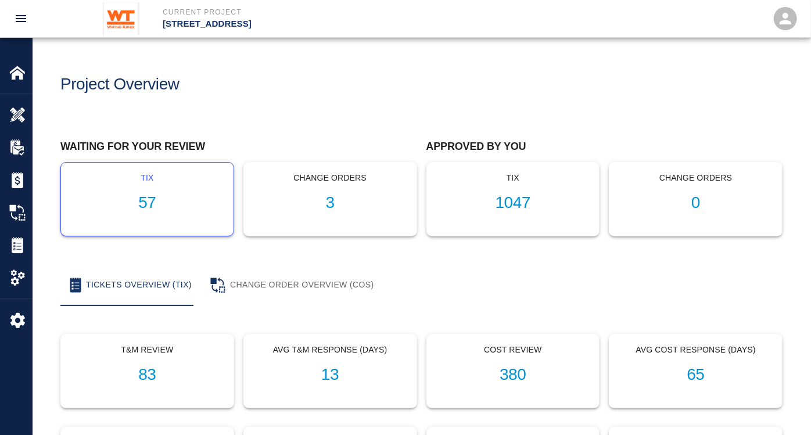
click at [152, 198] on h1 "57" at bounding box center [147, 203] width 154 height 19
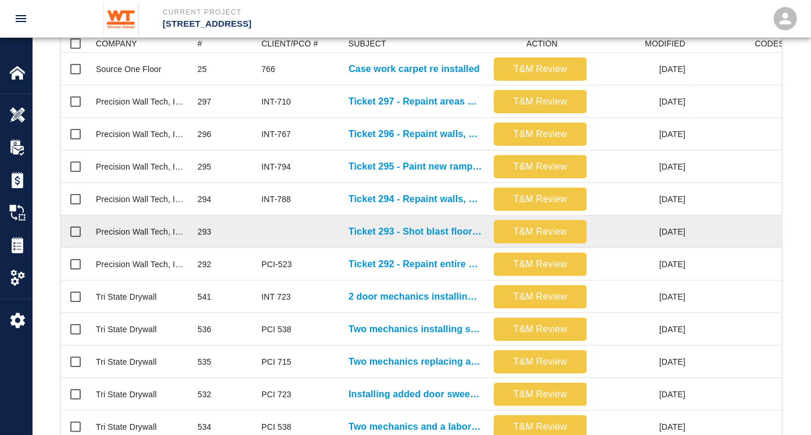
scroll to position [323, 0]
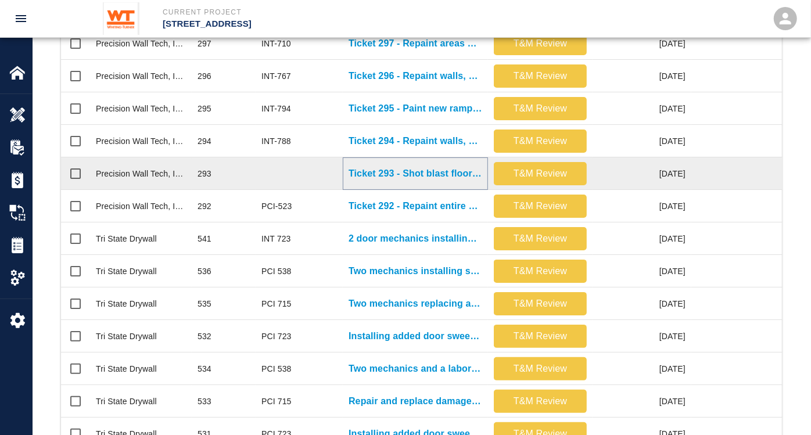
click at [421, 170] on p "Ticket 293 - Shot blast floor in G113" at bounding box center [416, 174] width 134 height 14
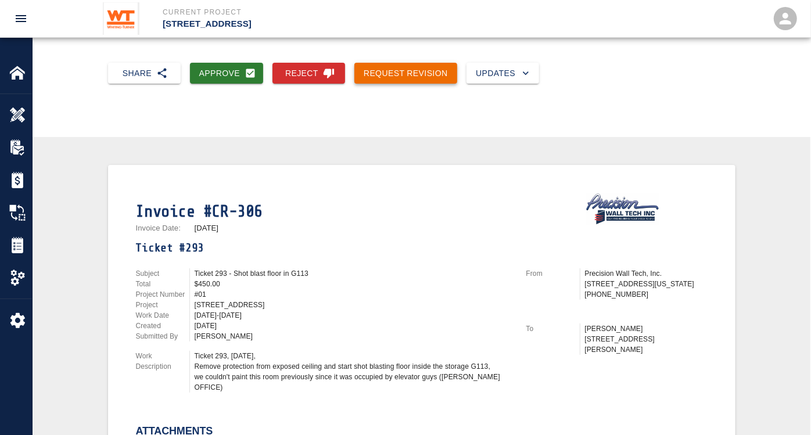
scroll to position [194, 0]
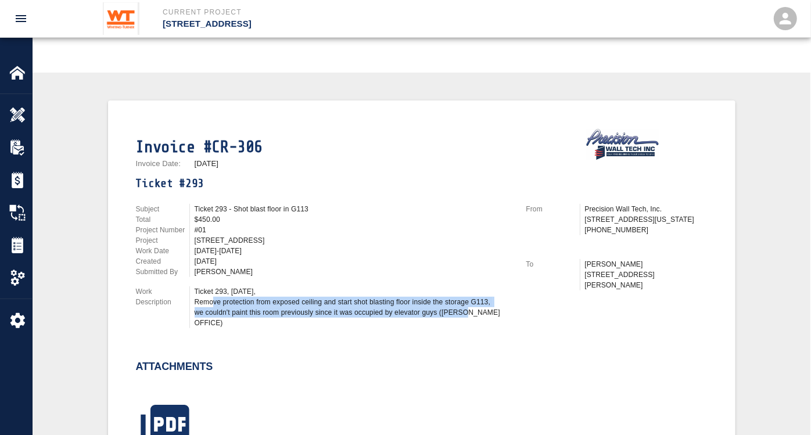
drag, startPoint x: 212, startPoint y: 296, endPoint x: 461, endPoint y: 315, distance: 250.1
click at [461, 315] on div "Ticket 293, [DATE], Remove protection from exposed ceiling and start shot blast…" at bounding box center [354, 308] width 318 height 42
click at [28, 116] on div at bounding box center [25, 115] width 33 height 16
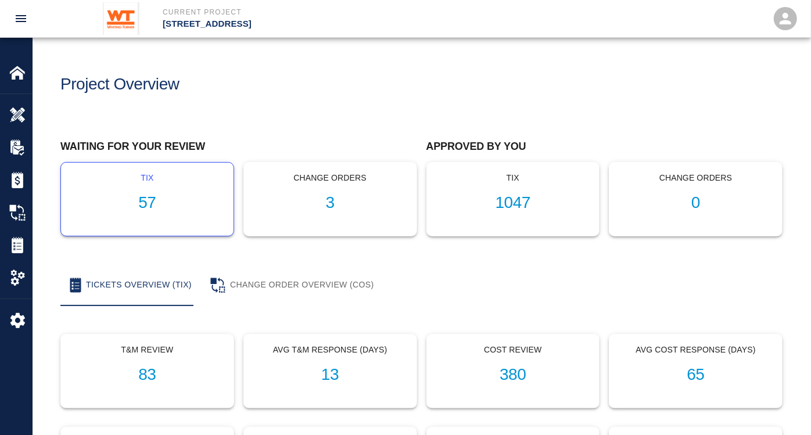
click at [148, 196] on h1 "57" at bounding box center [147, 203] width 154 height 19
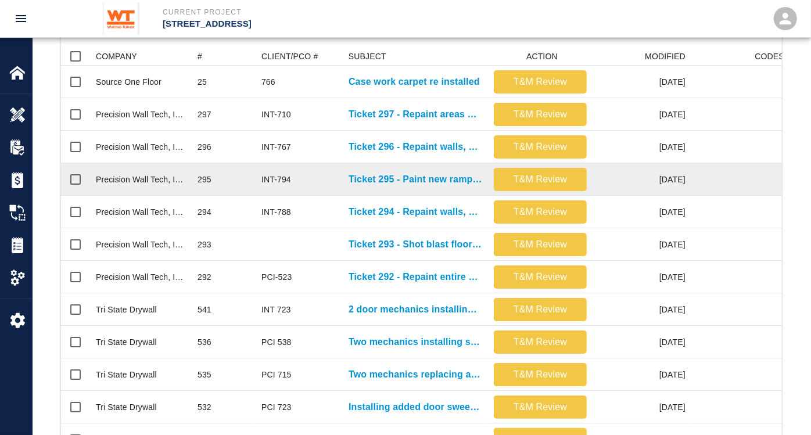
scroll to position [258, 0]
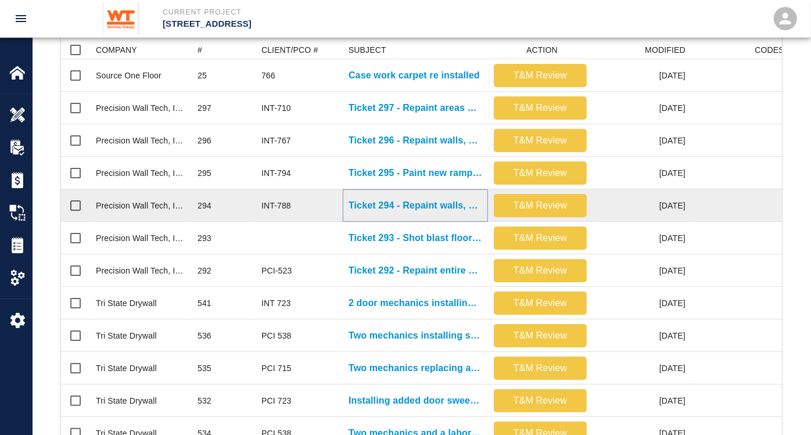
click at [423, 203] on p "Ticket 294 - Repaint walls, ceilings, and handrails in stair 1" at bounding box center [416, 206] width 134 height 14
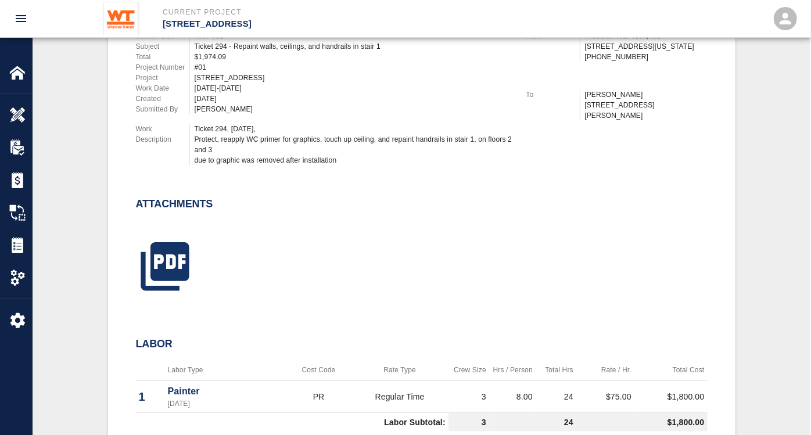
scroll to position [387, 0]
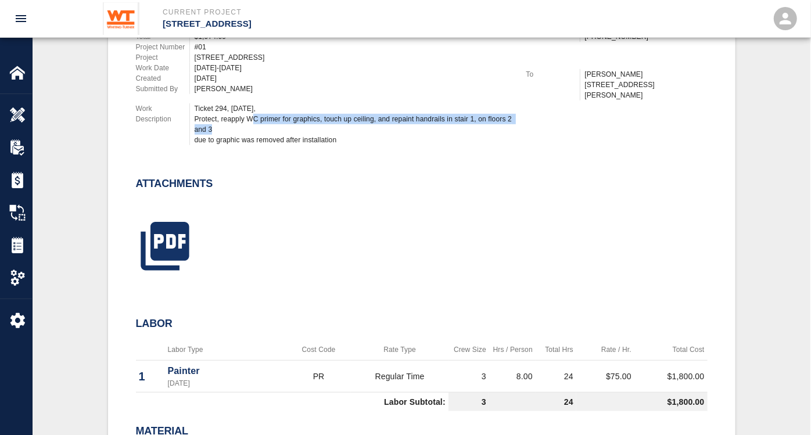
drag, startPoint x: 249, startPoint y: 115, endPoint x: 343, endPoint y: 128, distance: 95.0
click at [343, 128] on div "Ticket 294, [DATE], Protect, reapply WC primer for graphics, touch up ceiling, …" at bounding box center [354, 124] width 318 height 42
click at [156, 238] on icon "button" at bounding box center [165, 246] width 58 height 58
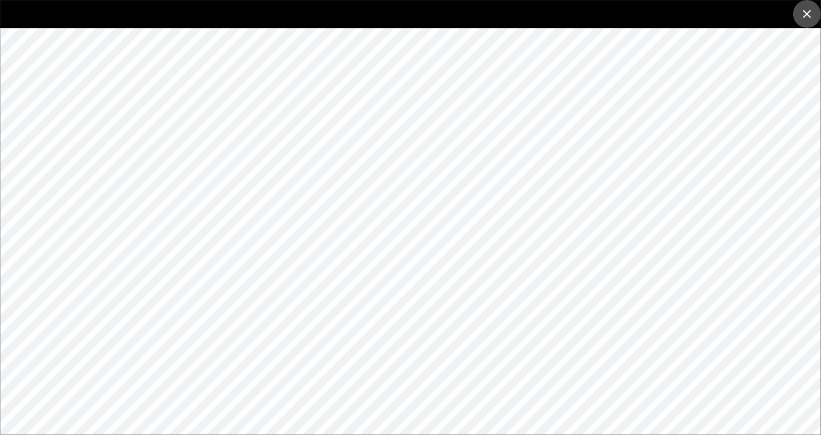
click at [805, 14] on icon "close" at bounding box center [807, 14] width 14 height 14
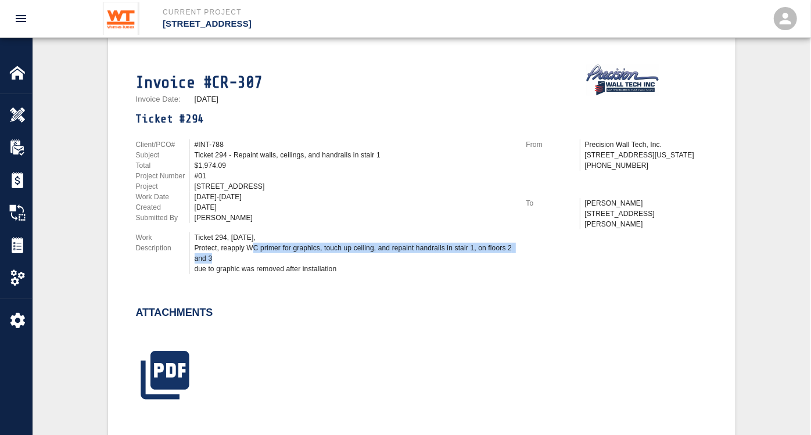
scroll to position [0, 0]
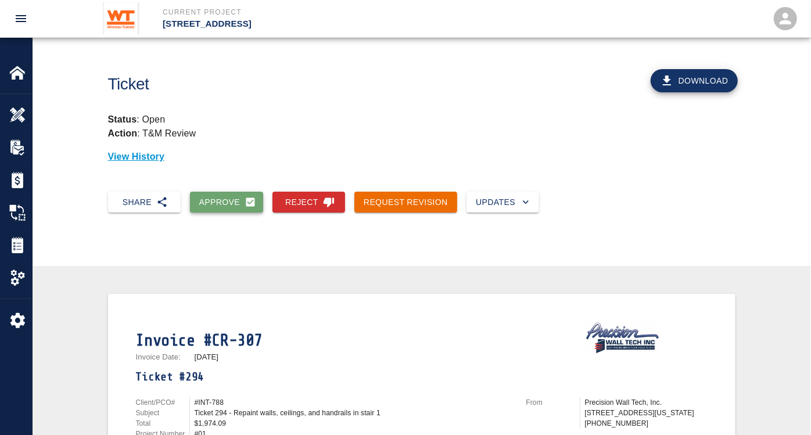
click at [223, 199] on button "Approve" at bounding box center [227, 203] width 74 height 22
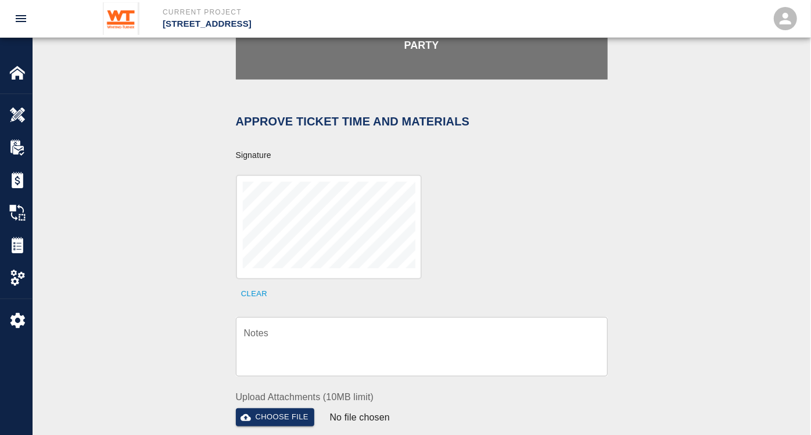
scroll to position [323, 0]
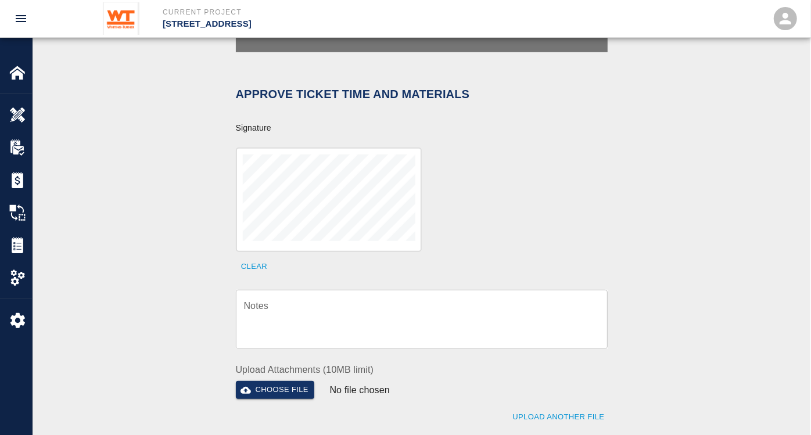
click at [371, 300] on textarea "Notes" at bounding box center [422, 320] width 356 height 40
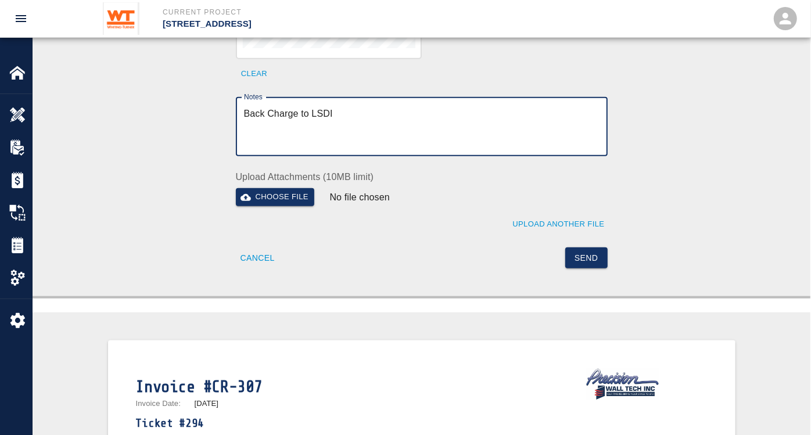
scroll to position [516, 0]
type textarea "Back Charge to LSDI"
click at [596, 247] on button "Send" at bounding box center [586, 258] width 42 height 22
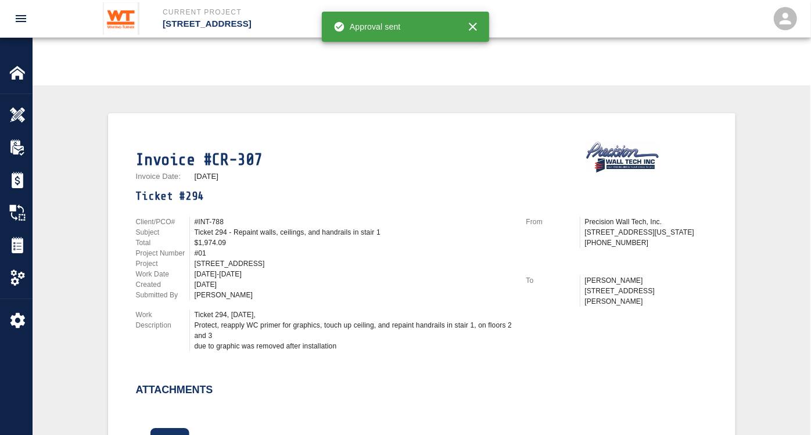
scroll to position [0, 0]
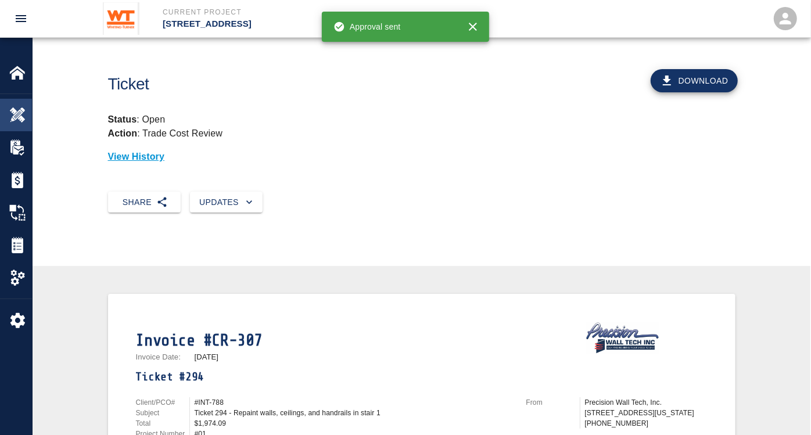
click at [15, 112] on img at bounding box center [17, 115] width 16 height 16
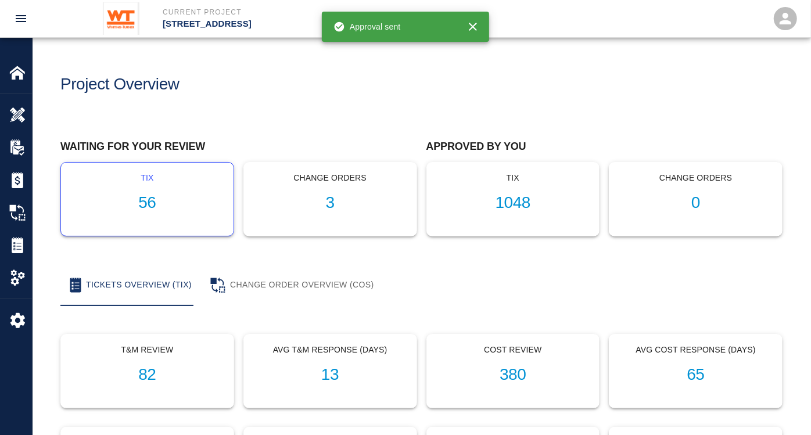
click at [149, 205] on h1 "56" at bounding box center [147, 203] width 154 height 19
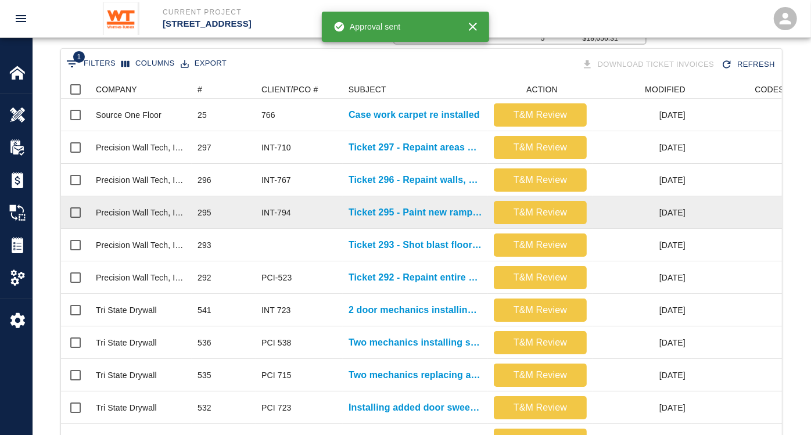
scroll to position [258, 0]
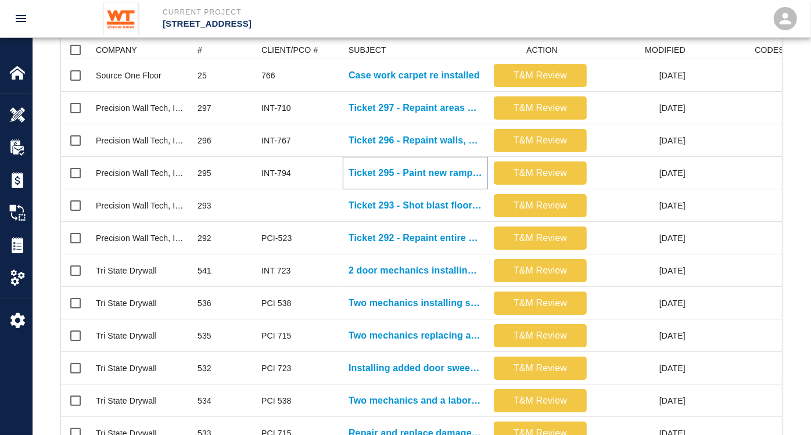
click at [420, 173] on p "Ticket 295 - Paint new ramp in G102 corridor" at bounding box center [416, 173] width 134 height 14
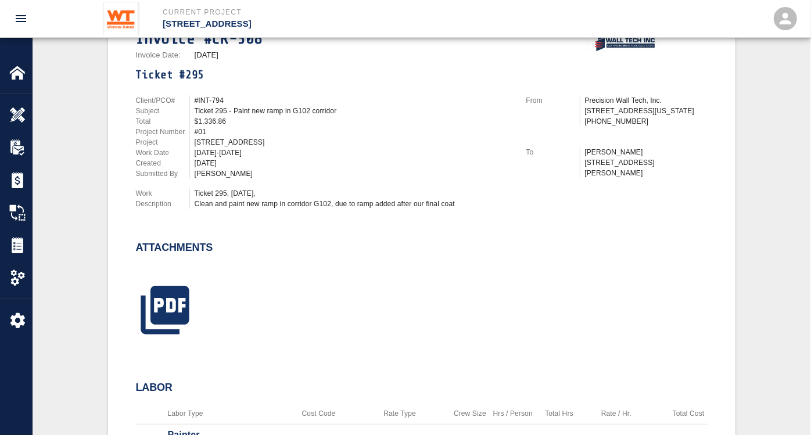
scroll to position [323, 0]
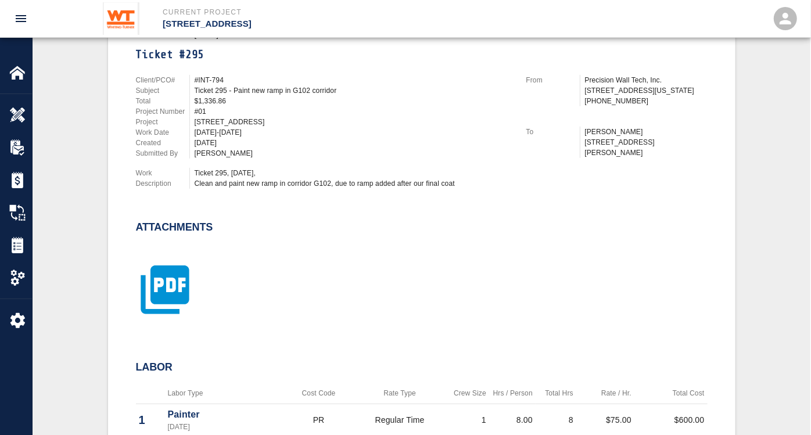
click at [176, 285] on icon "button" at bounding box center [165, 290] width 48 height 48
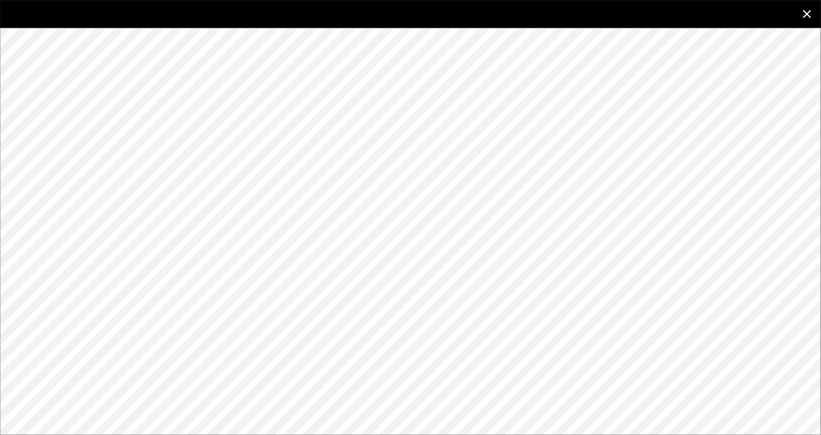
click at [801, 10] on icon "close" at bounding box center [807, 14] width 14 height 14
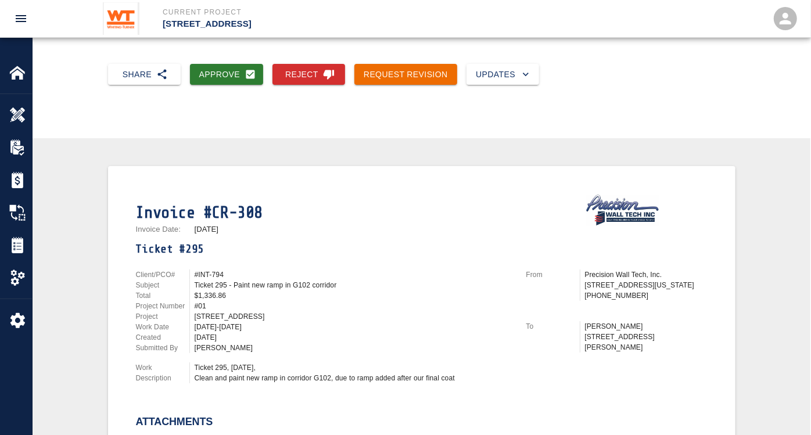
scroll to position [65, 0]
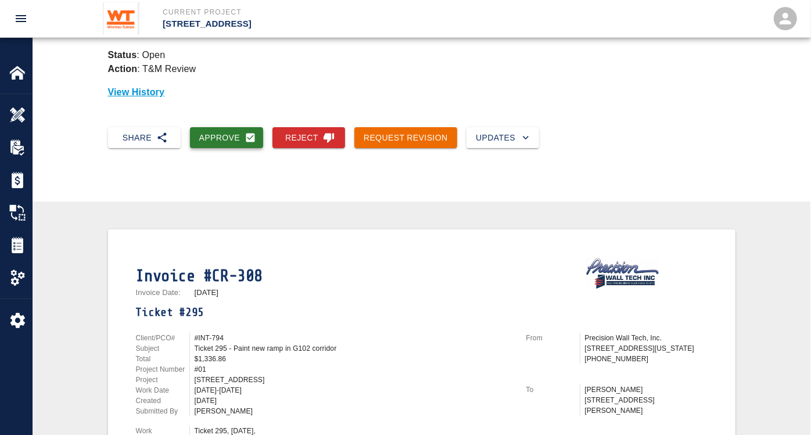
click at [223, 139] on button "Approve" at bounding box center [227, 138] width 74 height 22
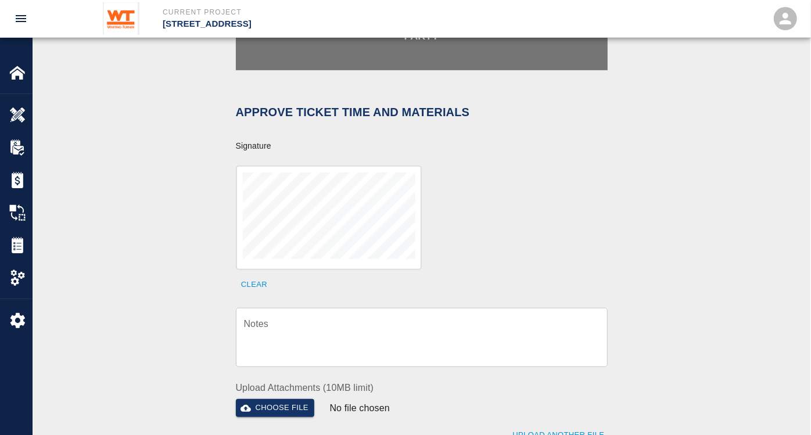
scroll to position [387, 0]
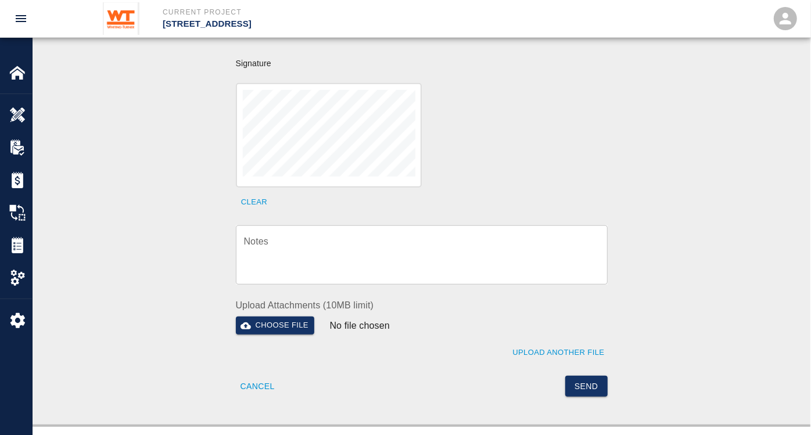
click at [582, 376] on button "Send" at bounding box center [586, 387] width 42 height 22
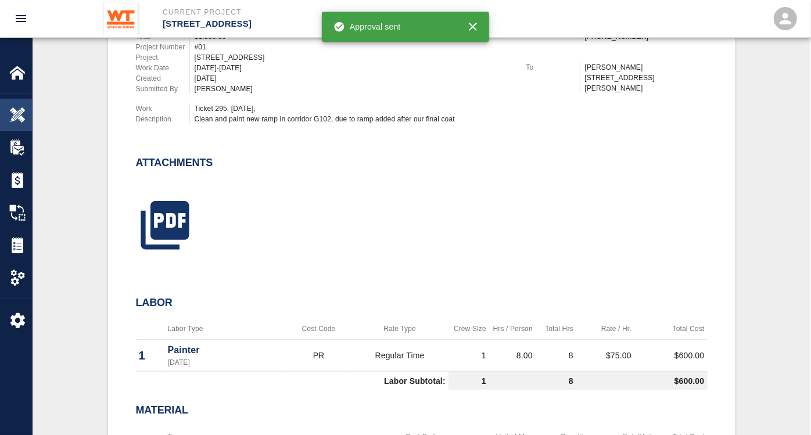
click at [19, 112] on img at bounding box center [17, 115] width 16 height 16
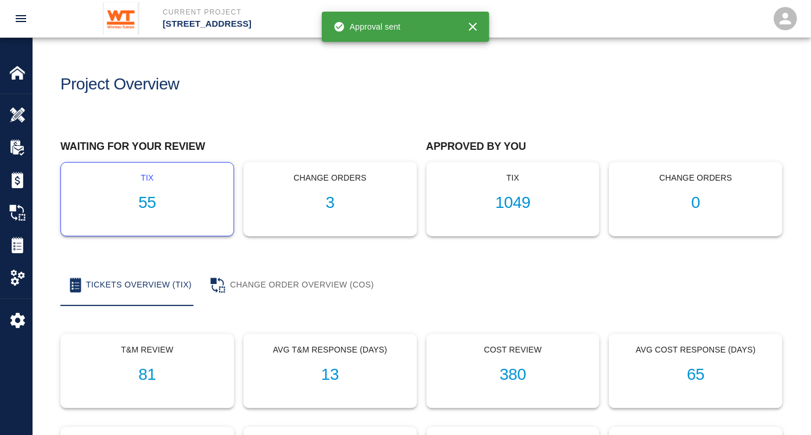
click at [146, 203] on h1 "55" at bounding box center [147, 203] width 154 height 19
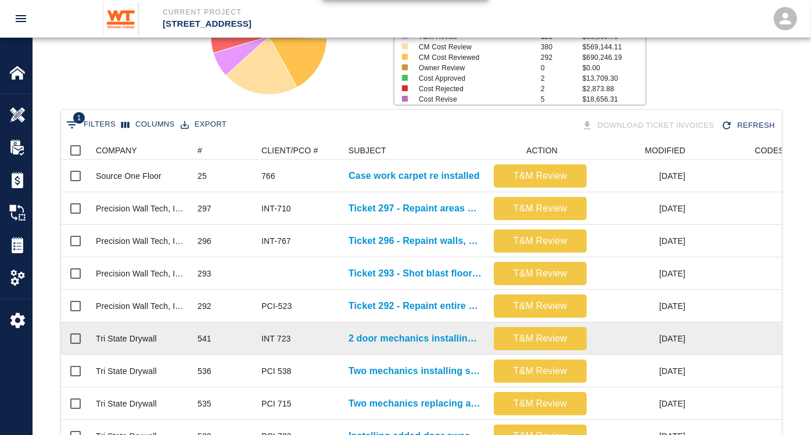
scroll to position [129, 0]
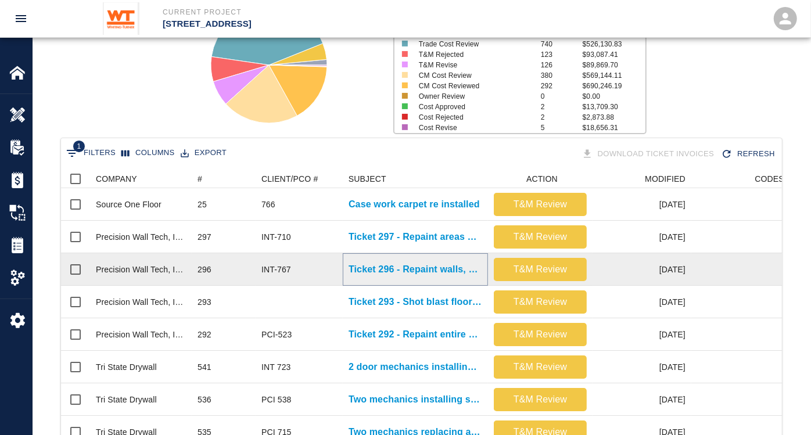
click at [431, 264] on p "Ticket 296 - Repaint walls, doors, and frames on 1st floor" at bounding box center [416, 270] width 134 height 14
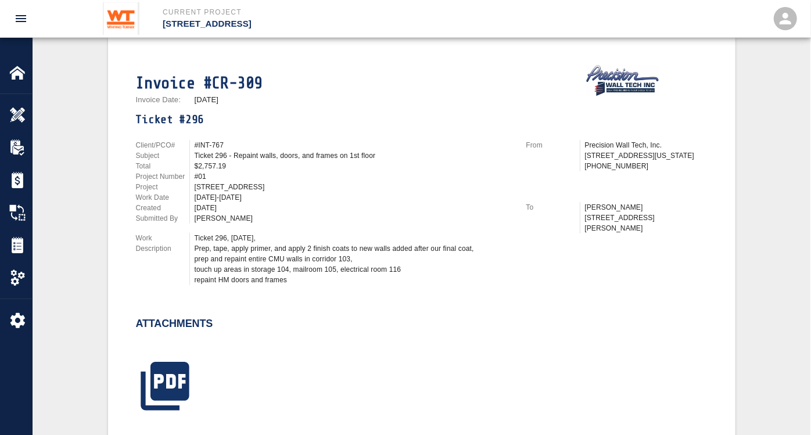
scroll to position [258, 0]
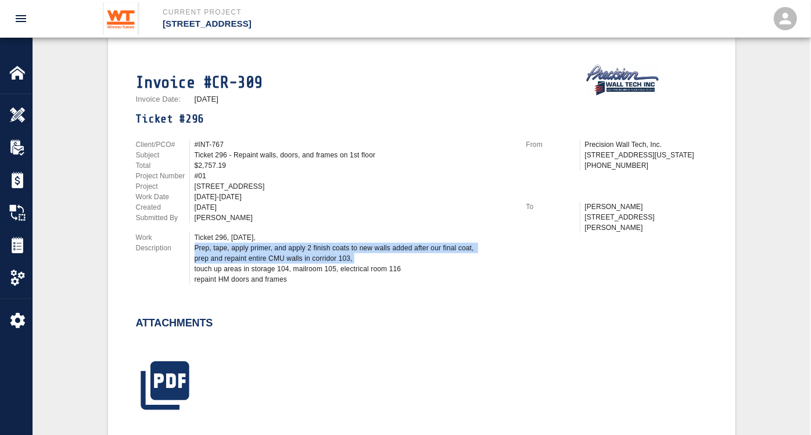
drag, startPoint x: 196, startPoint y: 244, endPoint x: 427, endPoint y: 256, distance: 231.0
click at [427, 256] on div "Ticket 296, [DATE], Prep, tape, apply primer, and apply 2 finish coats to new w…" at bounding box center [354, 258] width 318 height 52
drag, startPoint x: 427, startPoint y: 256, endPoint x: 391, endPoint y: 253, distance: 36.1
click at [391, 253] on div "Ticket 296, [DATE], Prep, tape, apply primer, and apply 2 finish coats to new w…" at bounding box center [354, 258] width 318 height 52
click at [381, 260] on div "Ticket 296, [DATE], Prep, tape, apply primer, and apply 2 finish coats to new w…" at bounding box center [354, 258] width 318 height 52
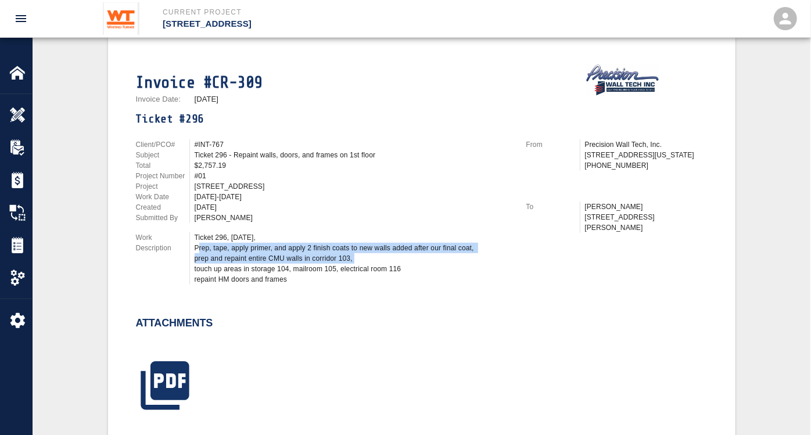
drag, startPoint x: 199, startPoint y: 245, endPoint x: 363, endPoint y: 255, distance: 163.6
click at [363, 255] on div "Ticket 296, [DATE], Prep, tape, apply primer, and apply 2 finish coats to new w…" at bounding box center [354, 258] width 318 height 52
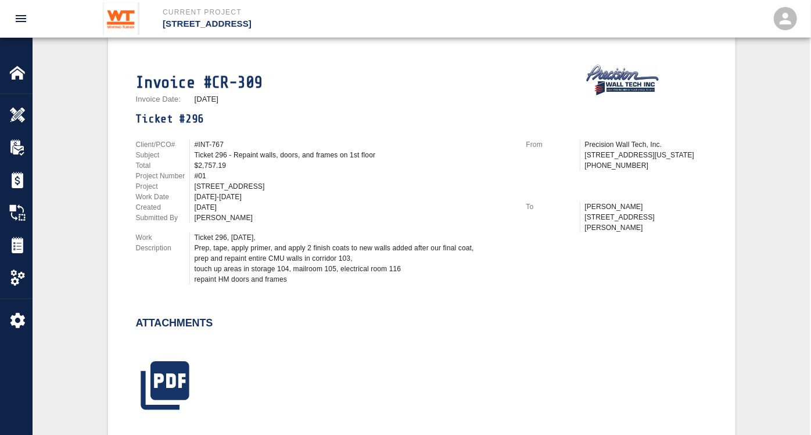
drag, startPoint x: 363, startPoint y: 255, endPoint x: 485, endPoint y: 271, distance: 123.8
click at [485, 271] on div "Ticket 296, [DATE], Prep, tape, apply primer, and apply 2 finish coats to new w…" at bounding box center [354, 258] width 318 height 52
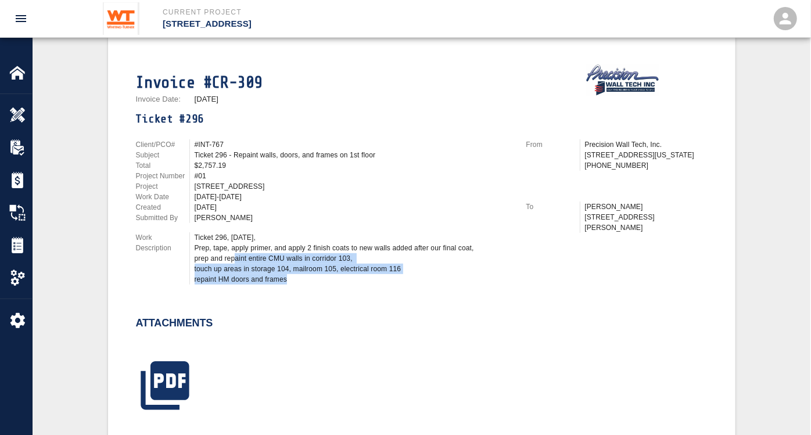
drag, startPoint x: 235, startPoint y: 255, endPoint x: 396, endPoint y: 279, distance: 162.2
click at [396, 279] on div "Ticket 296, [DATE], Prep, tape, apply primer, and apply 2 finish coats to new w…" at bounding box center [354, 258] width 318 height 52
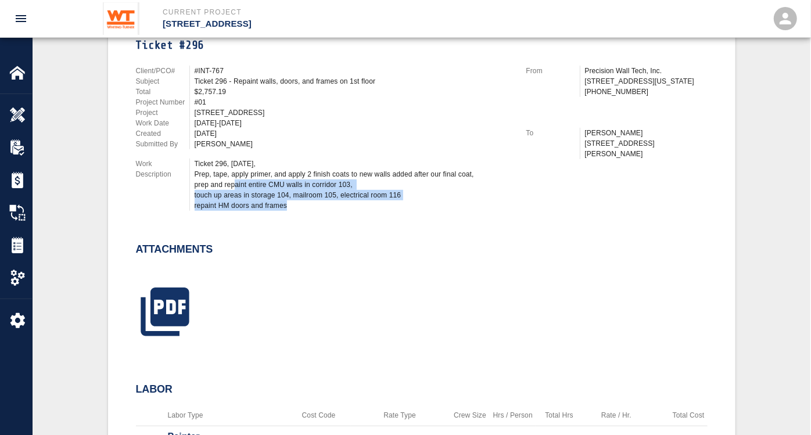
scroll to position [387, 0]
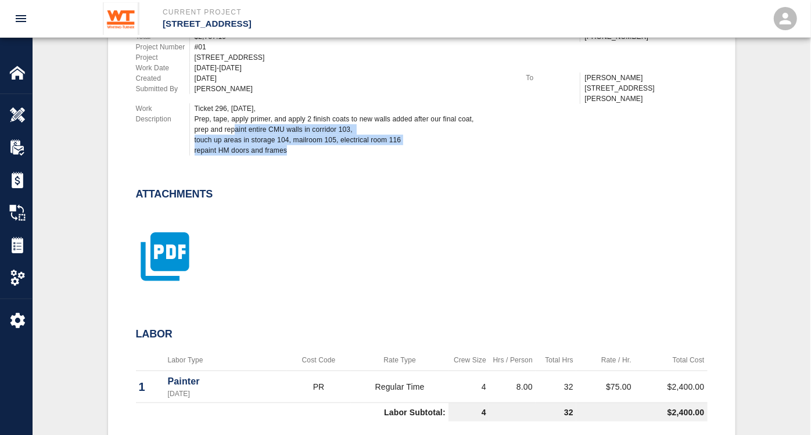
click at [175, 263] on icon "button" at bounding box center [165, 256] width 48 height 48
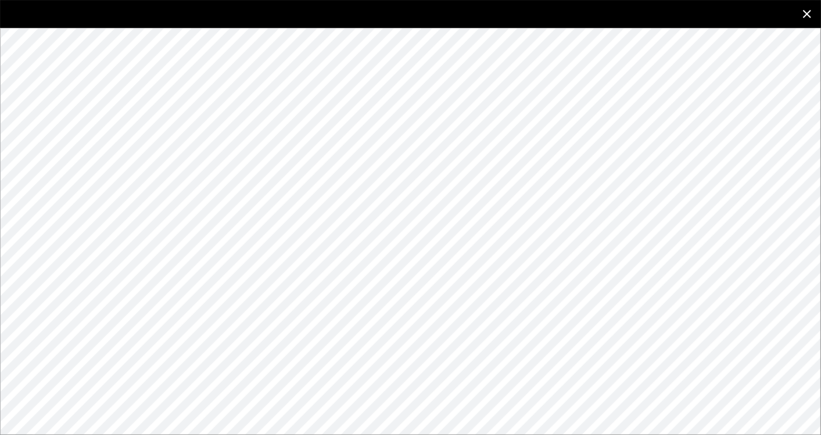
click at [810, 8] on icon "close" at bounding box center [807, 14] width 14 height 14
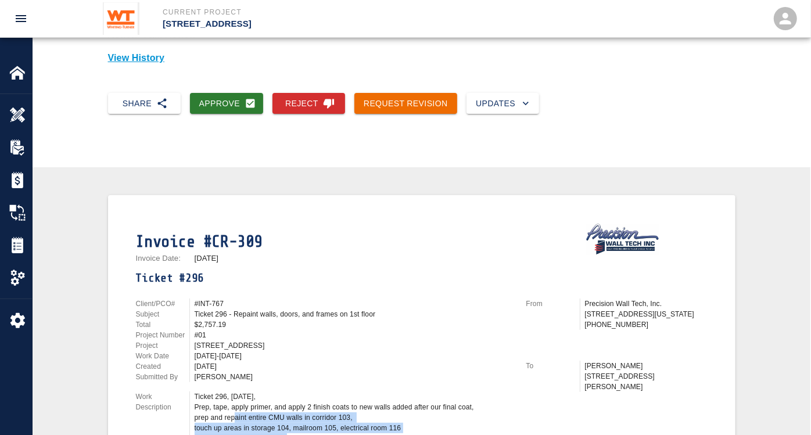
scroll to position [0, 0]
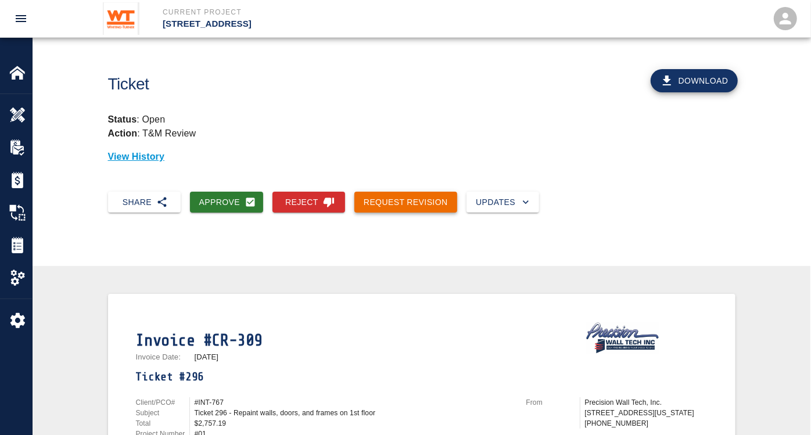
click at [399, 199] on button "Request Revision" at bounding box center [406, 203] width 103 height 22
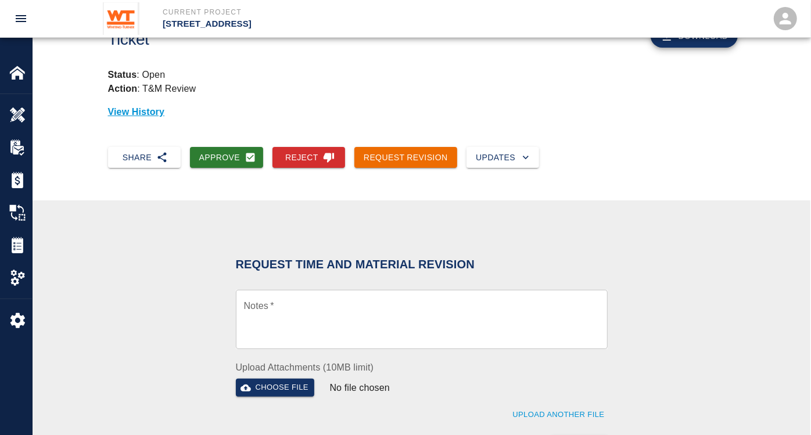
scroll to position [65, 0]
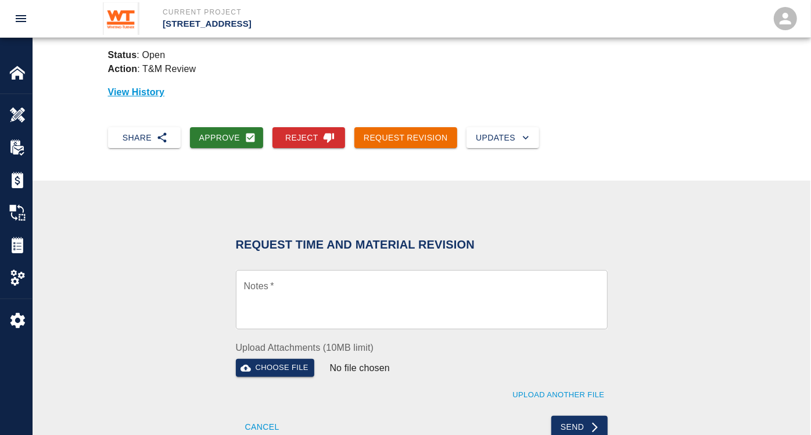
click at [310, 292] on textarea "Notes   *" at bounding box center [422, 300] width 356 height 40
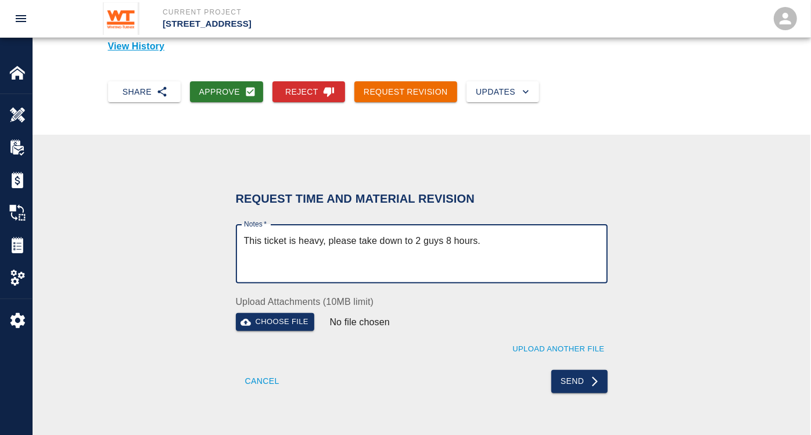
scroll to position [129, 0]
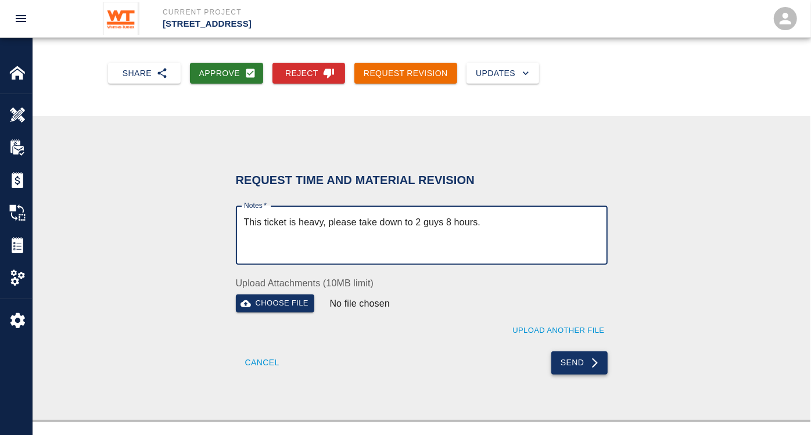
type textarea "This ticket is heavy, please take down to 2 guys 8 hours."
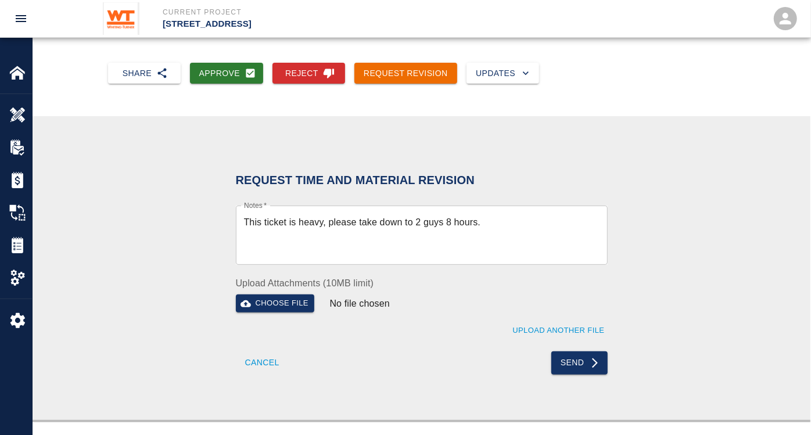
drag, startPoint x: 570, startPoint y: 373, endPoint x: 500, endPoint y: 334, distance: 79.7
click at [500, 334] on div "Request Time and Material Revision Notes   * This ticket is heavy, please take …" at bounding box center [422, 270] width 372 height 209
drag, startPoint x: 585, startPoint y: 353, endPoint x: 585, endPoint y: 364, distance: 11.1
click at [585, 364] on button "Send" at bounding box center [580, 363] width 56 height 23
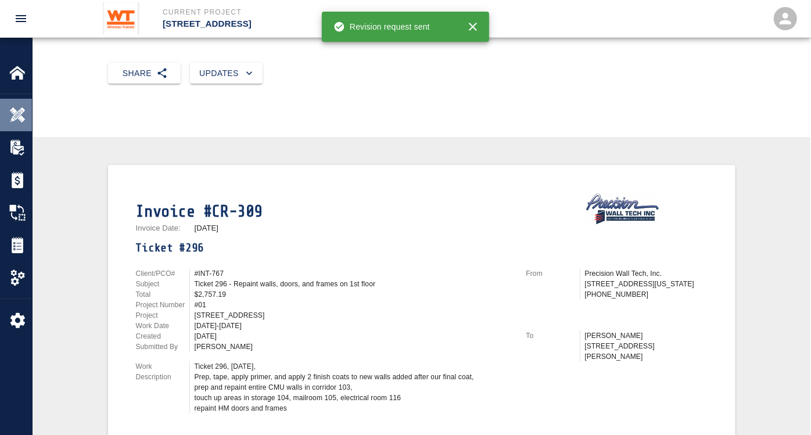
click at [18, 114] on img at bounding box center [17, 115] width 16 height 16
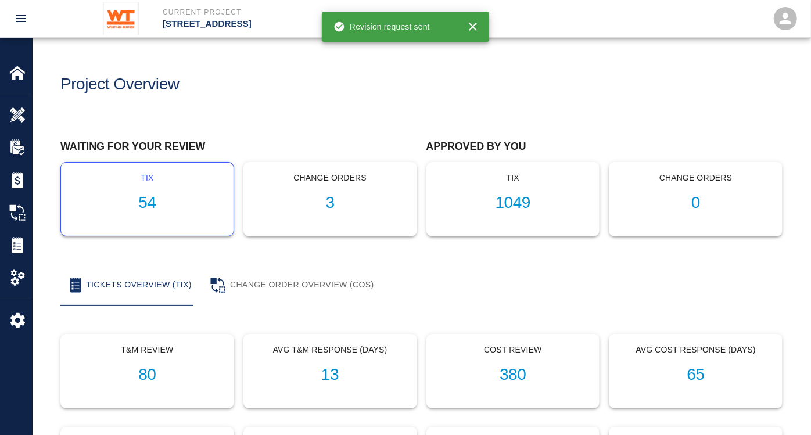
click at [144, 194] on h1 "54" at bounding box center [147, 203] width 154 height 19
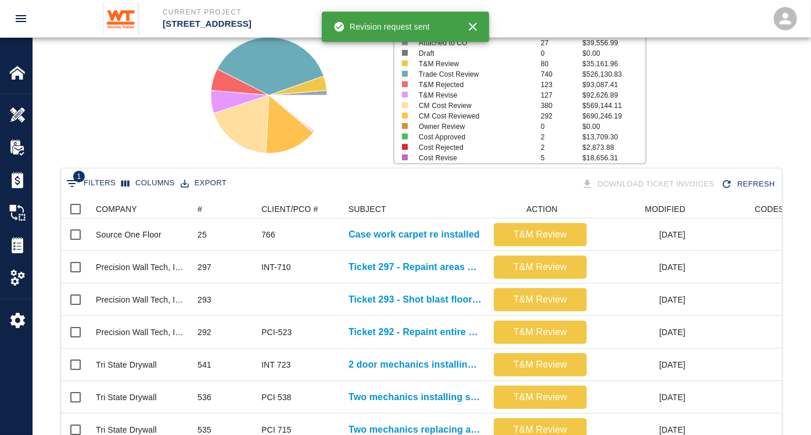
scroll to position [129, 0]
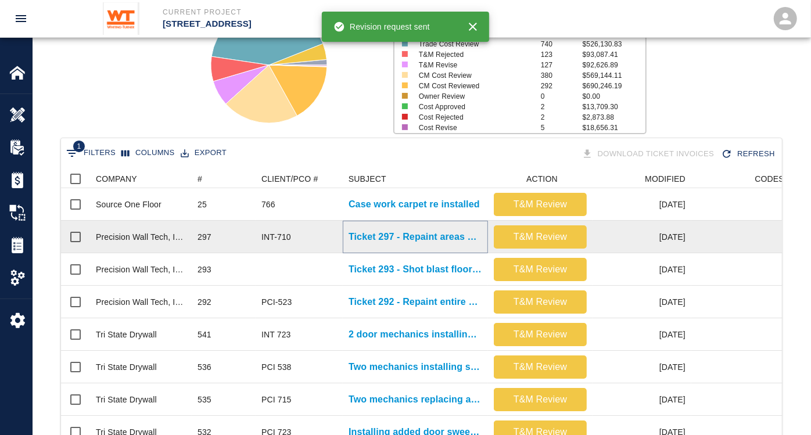
click at [408, 235] on p "Ticket 297 - Repaint areas on floors 4,5,6,7" at bounding box center [416, 237] width 134 height 14
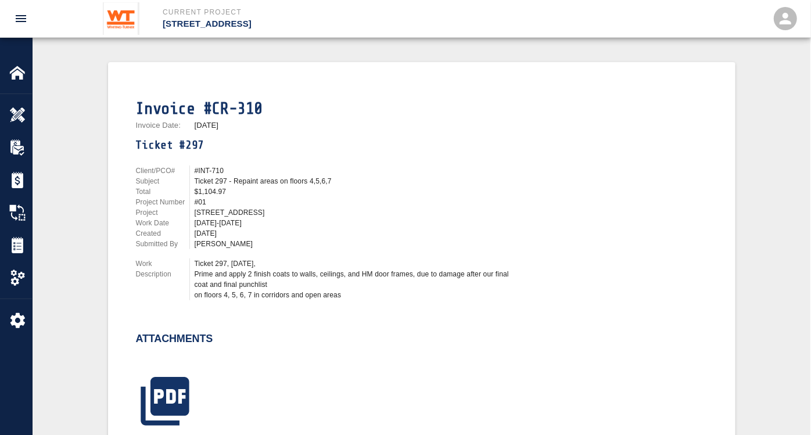
scroll to position [258, 0]
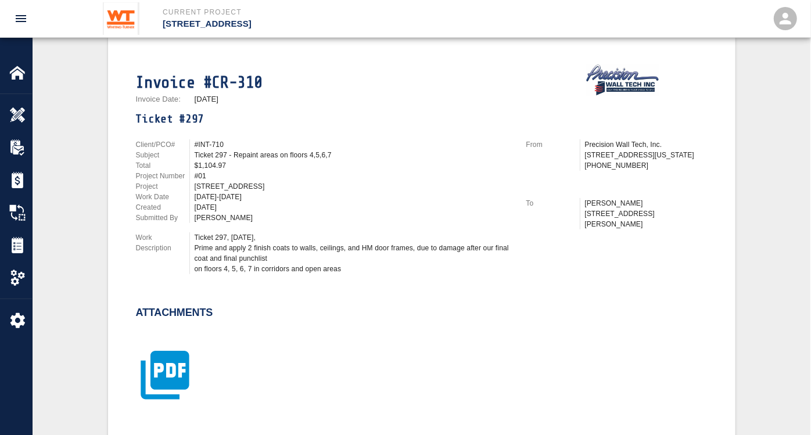
click at [157, 365] on icon "button" at bounding box center [165, 375] width 48 height 48
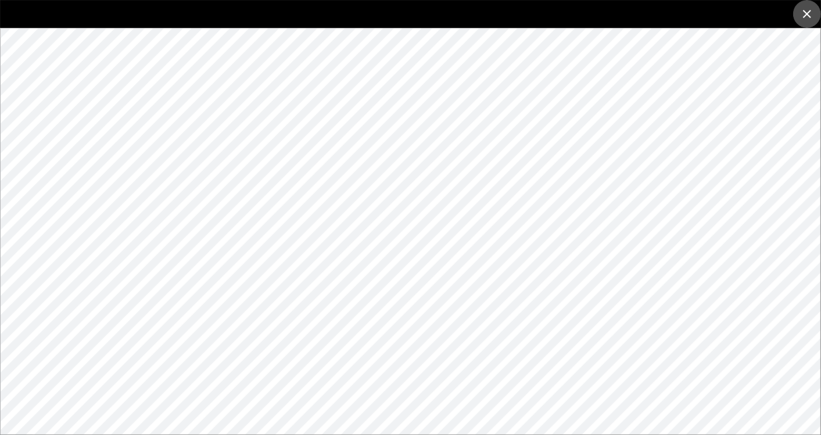
click at [805, 12] on icon "close" at bounding box center [807, 14] width 14 height 14
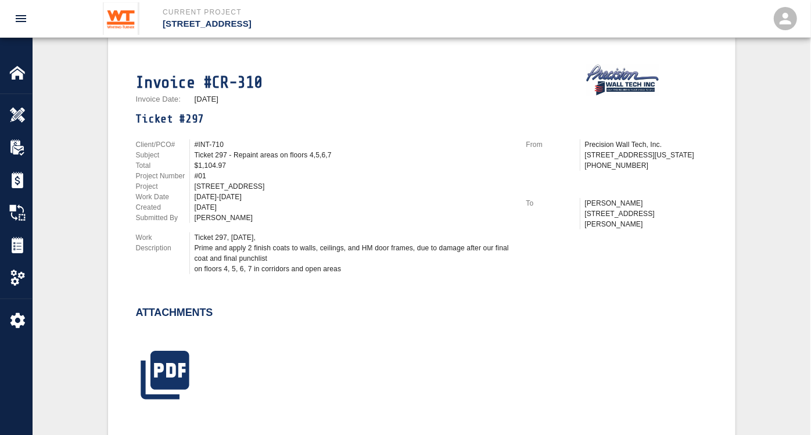
scroll to position [0, 0]
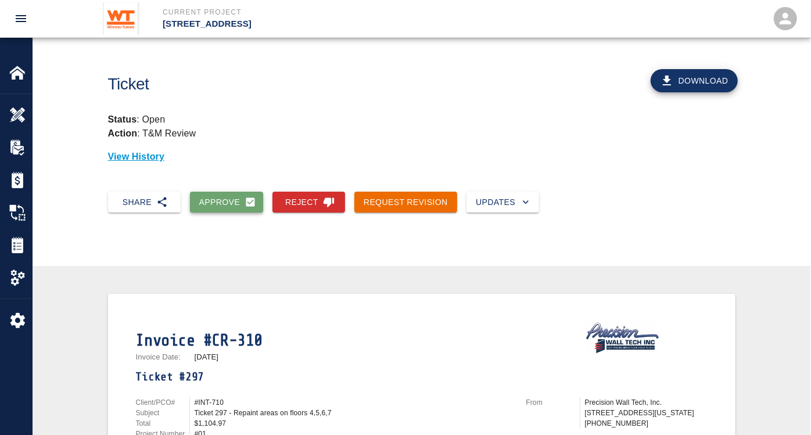
click at [225, 199] on button "Approve" at bounding box center [227, 203] width 74 height 22
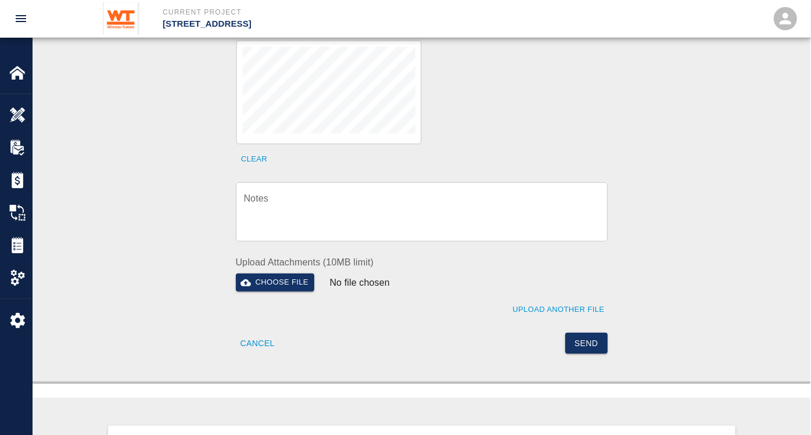
scroll to position [452, 0]
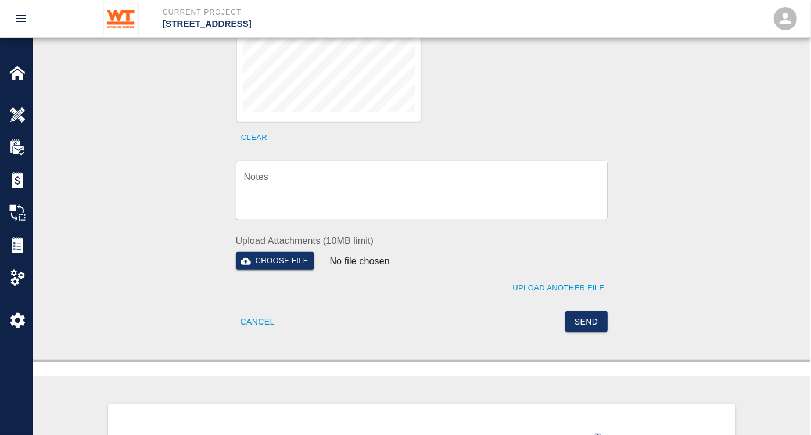
click at [375, 191] on textarea "Notes" at bounding box center [422, 191] width 356 height 40
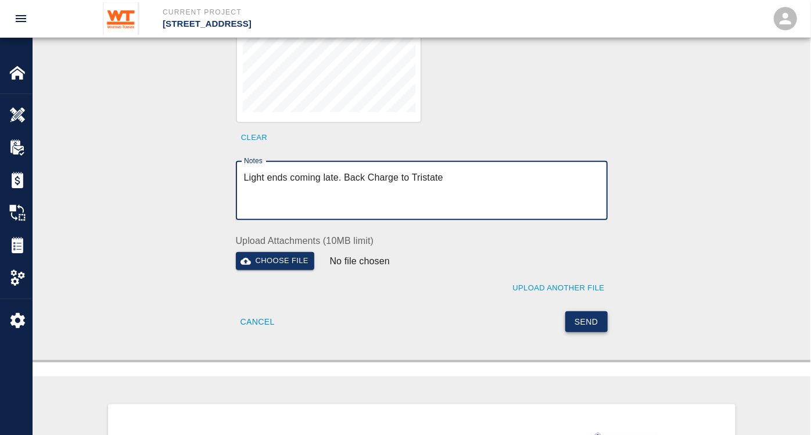
type textarea "Light ends coming late. Back Charge to Tristate"
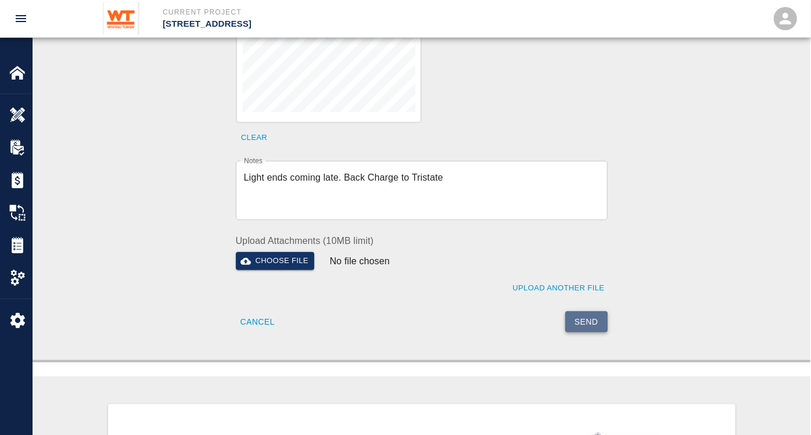
click at [585, 312] on button "Send" at bounding box center [586, 323] width 42 height 22
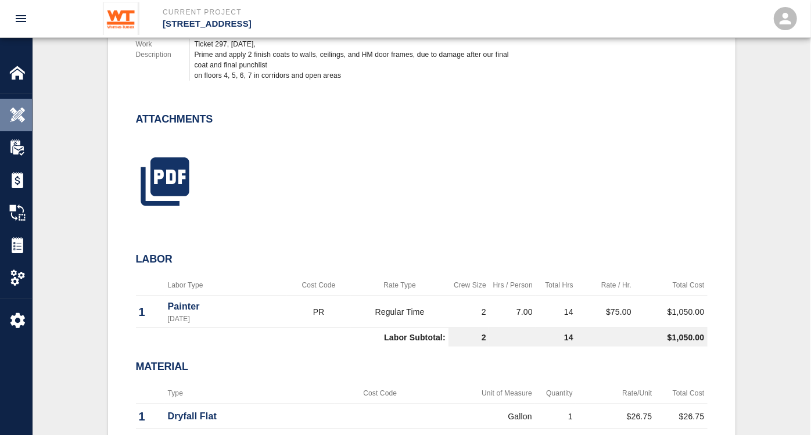
click at [19, 116] on img at bounding box center [17, 115] width 16 height 16
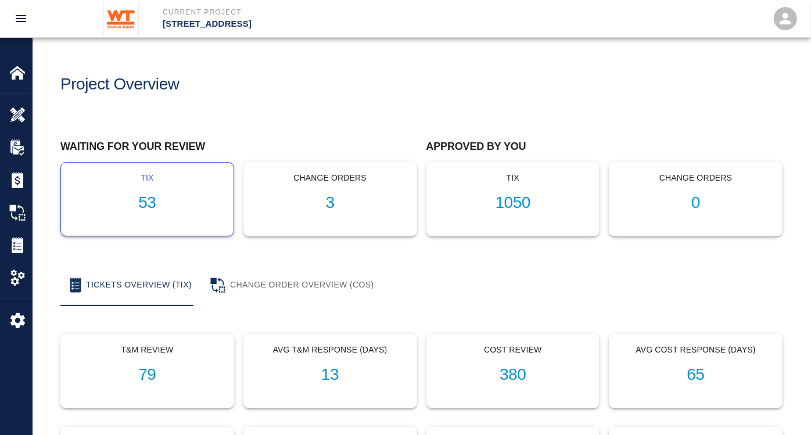
click at [149, 195] on h1 "53" at bounding box center [147, 203] width 154 height 19
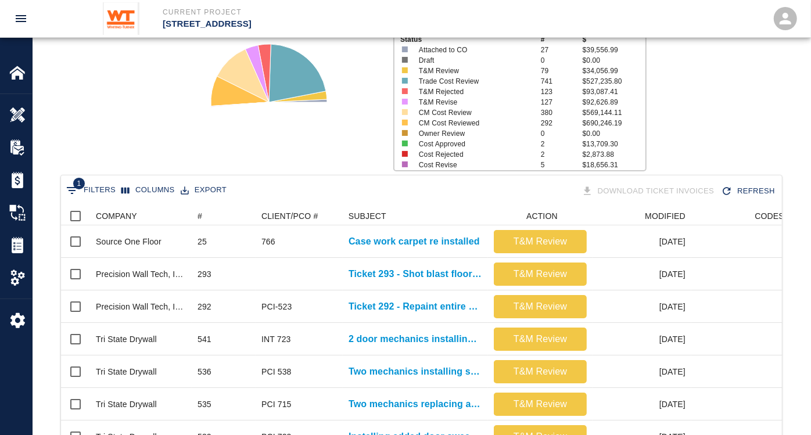
scroll to position [129, 0]
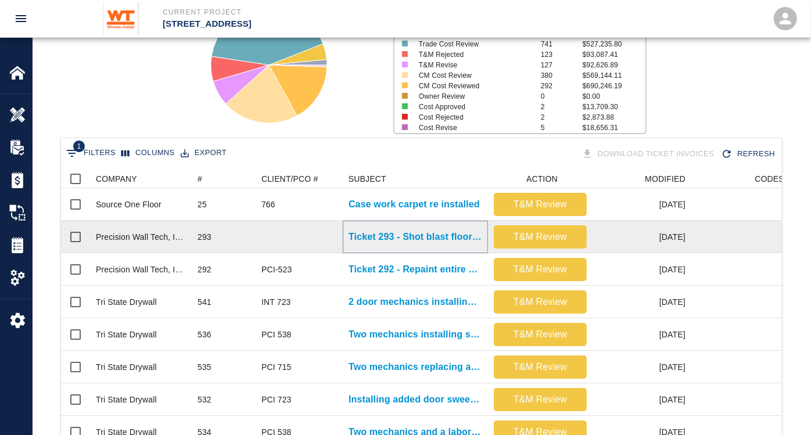
click at [432, 237] on p "Ticket 293 - Shot blast floor in G113" at bounding box center [416, 237] width 134 height 14
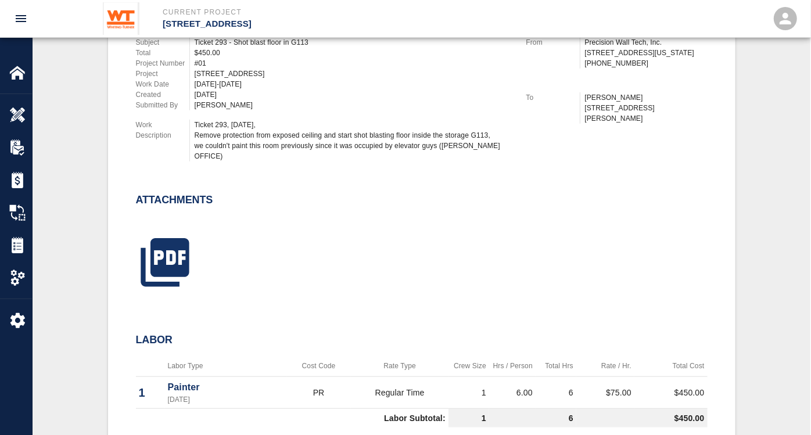
scroll to position [387, 0]
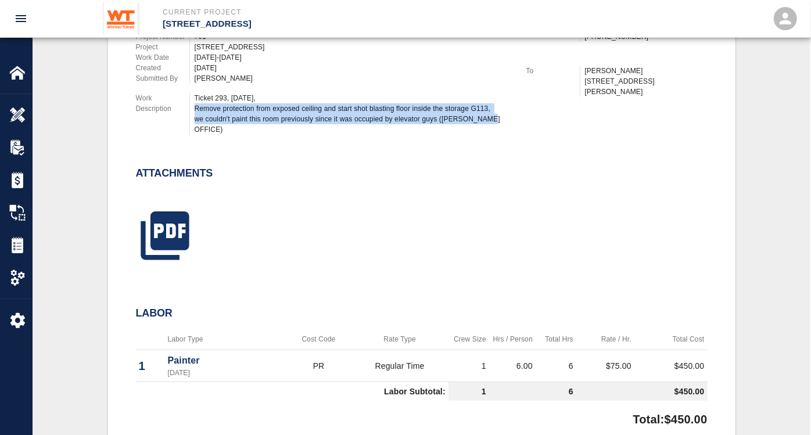
drag, startPoint x: 485, startPoint y: 118, endPoint x: 190, endPoint y: 106, distance: 294.9
click at [190, 106] on div "Ticket 293, [DATE], Remove protection from exposed ceiling and start shot blast…" at bounding box center [350, 114] width 323 height 42
click at [174, 217] on icon "button" at bounding box center [165, 236] width 58 height 58
